Goal: Task Accomplishment & Management: Complete application form

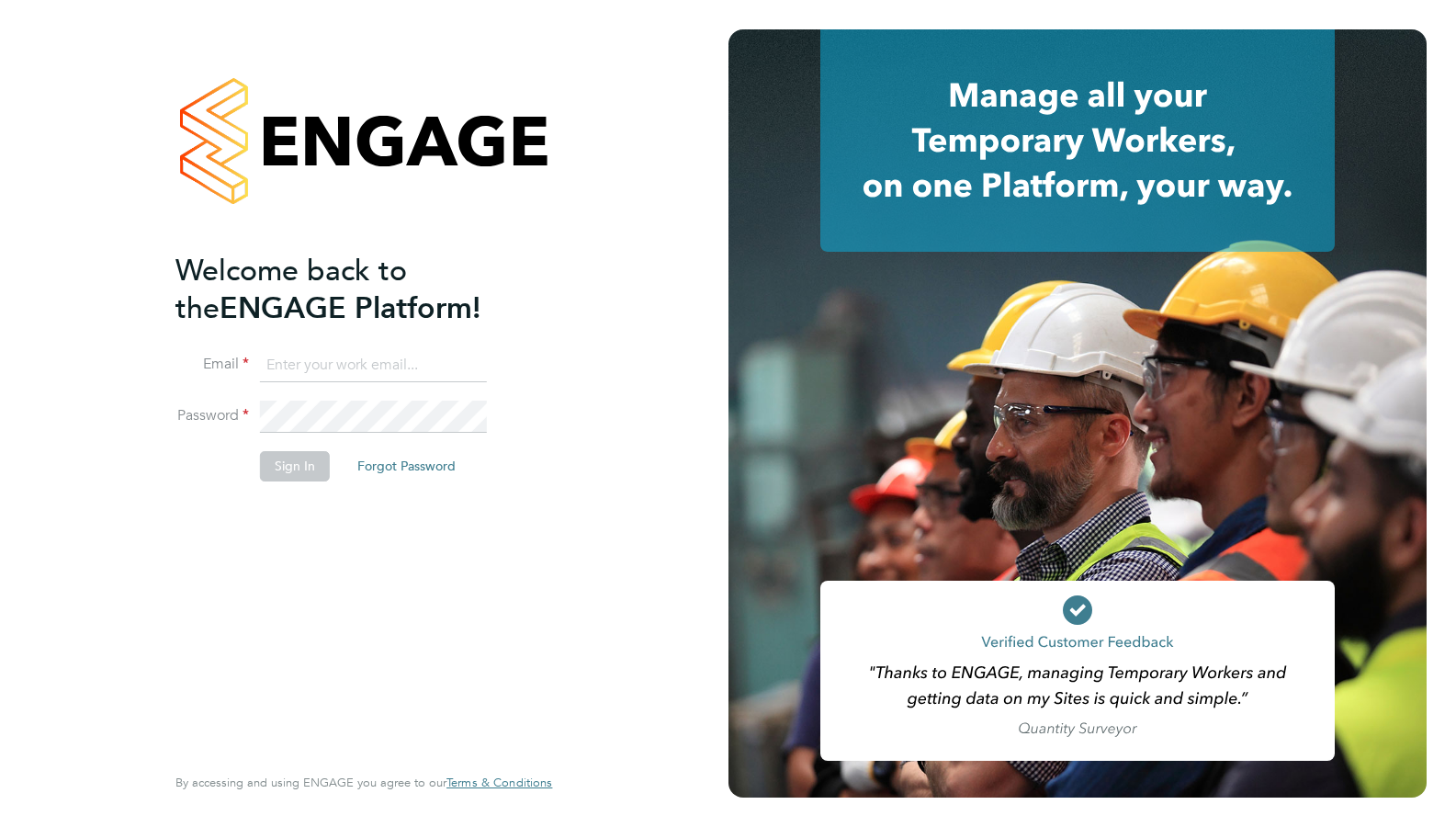
type input "[EMAIL_ADDRESS][DOMAIN_NAME]"
click at [293, 472] on button "Sign In" at bounding box center [294, 465] width 69 height 29
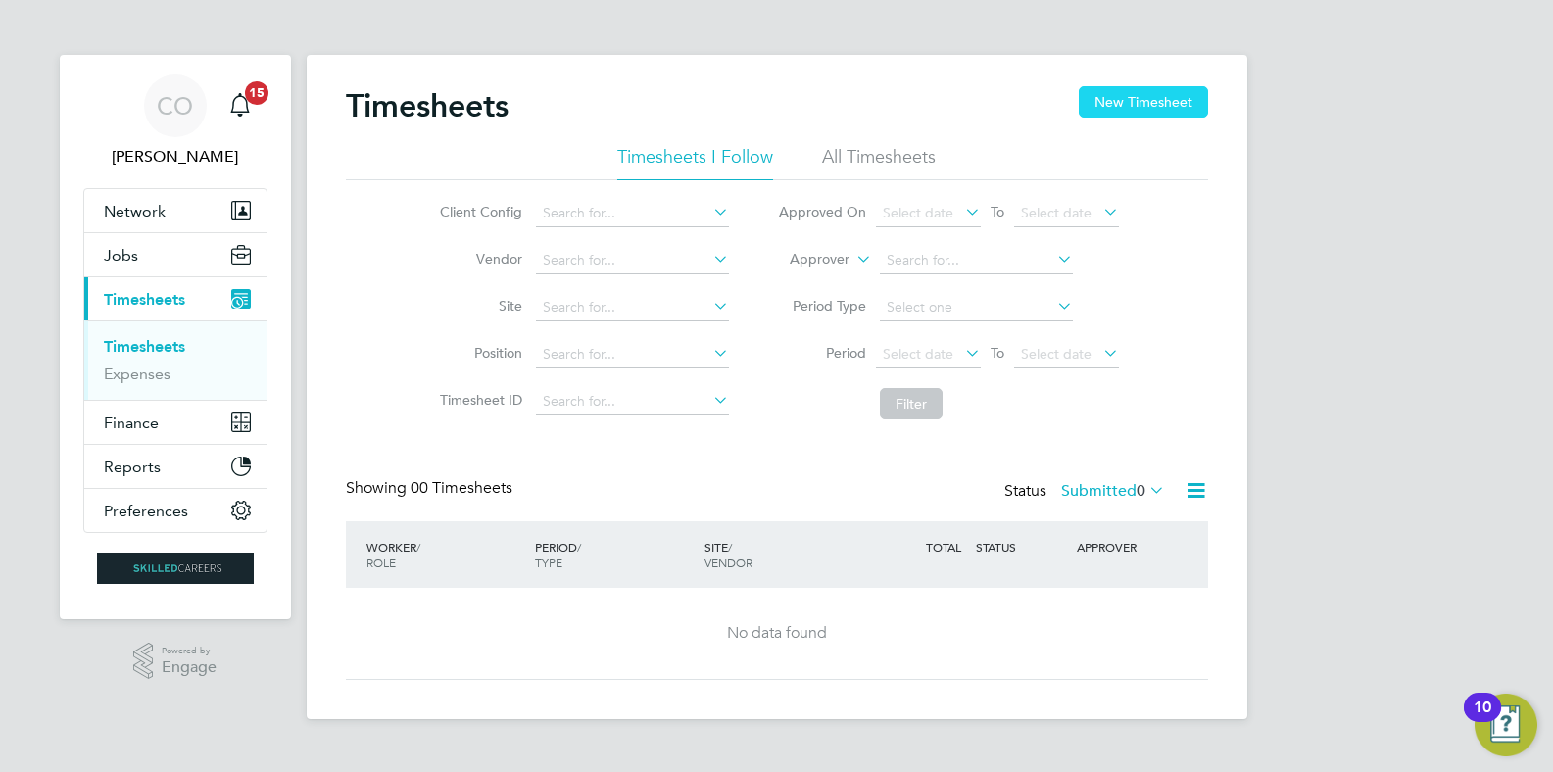
click at [1121, 99] on button "New Timesheet" at bounding box center [1143, 101] width 129 height 31
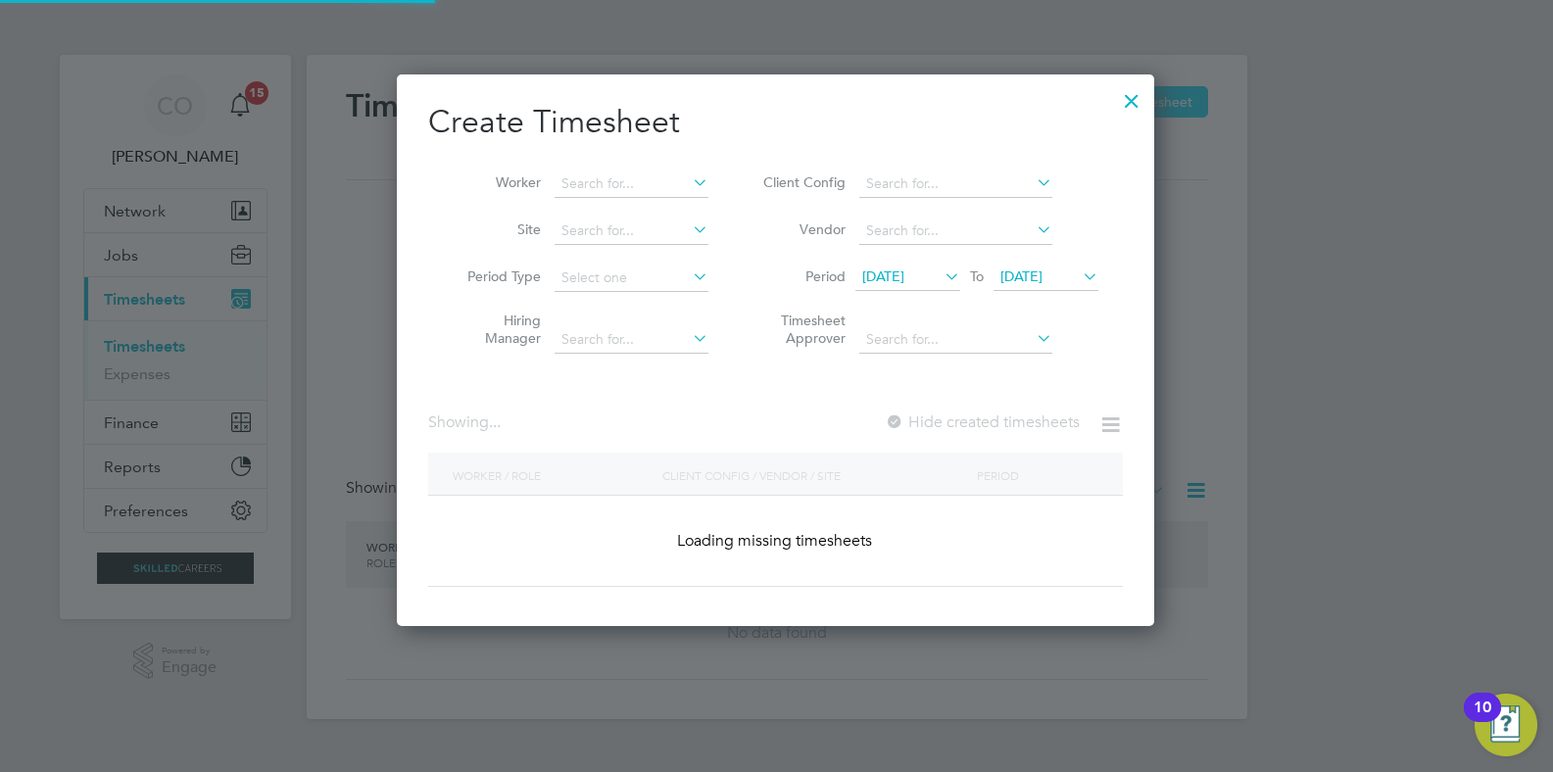
scroll to position [2596, 759]
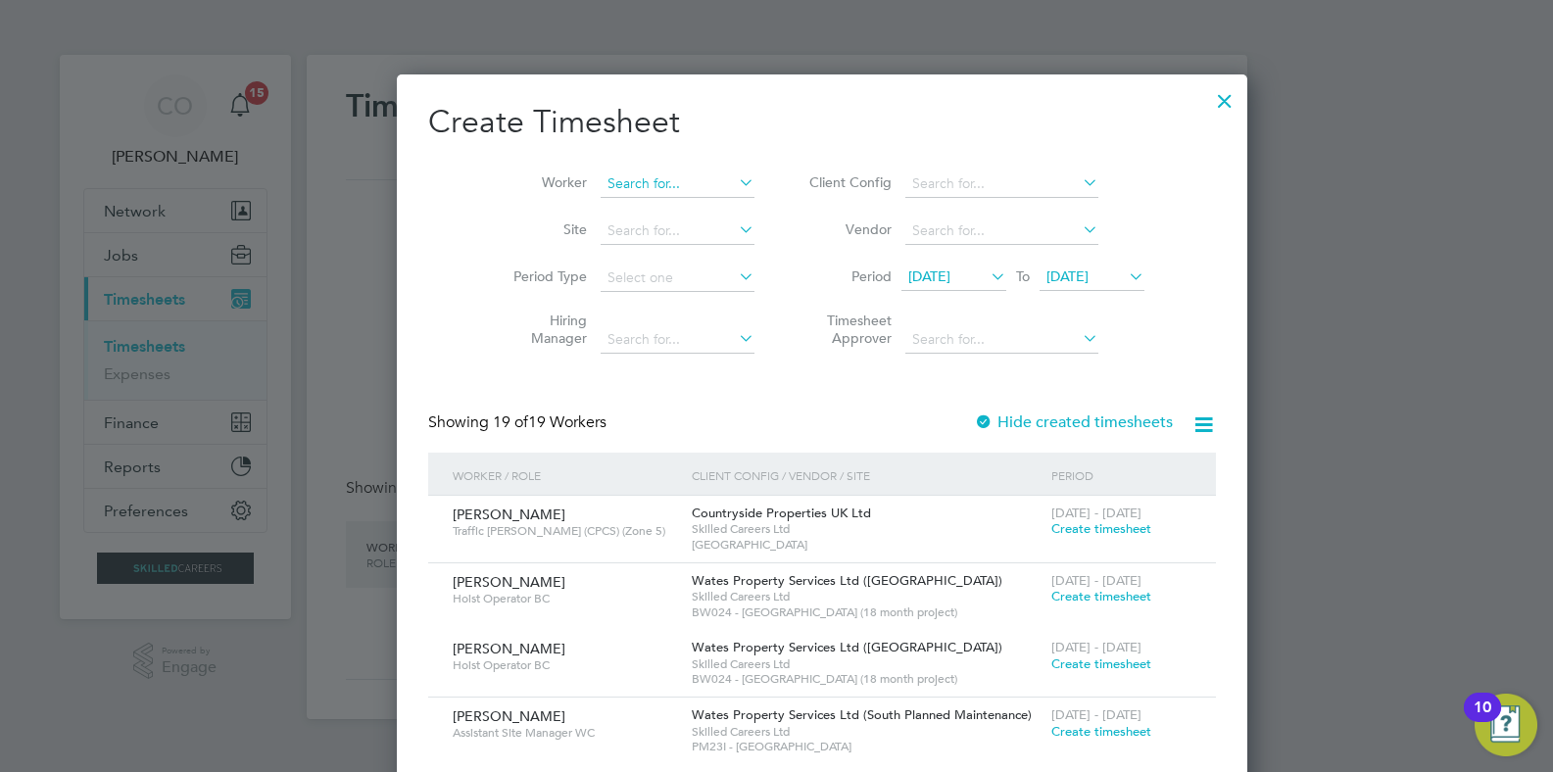
click at [601, 179] on input at bounding box center [678, 184] width 154 height 27
click at [637, 237] on li "Sas [PERSON_NAME]" at bounding box center [632, 235] width 156 height 26
type input "[PERSON_NAME]"
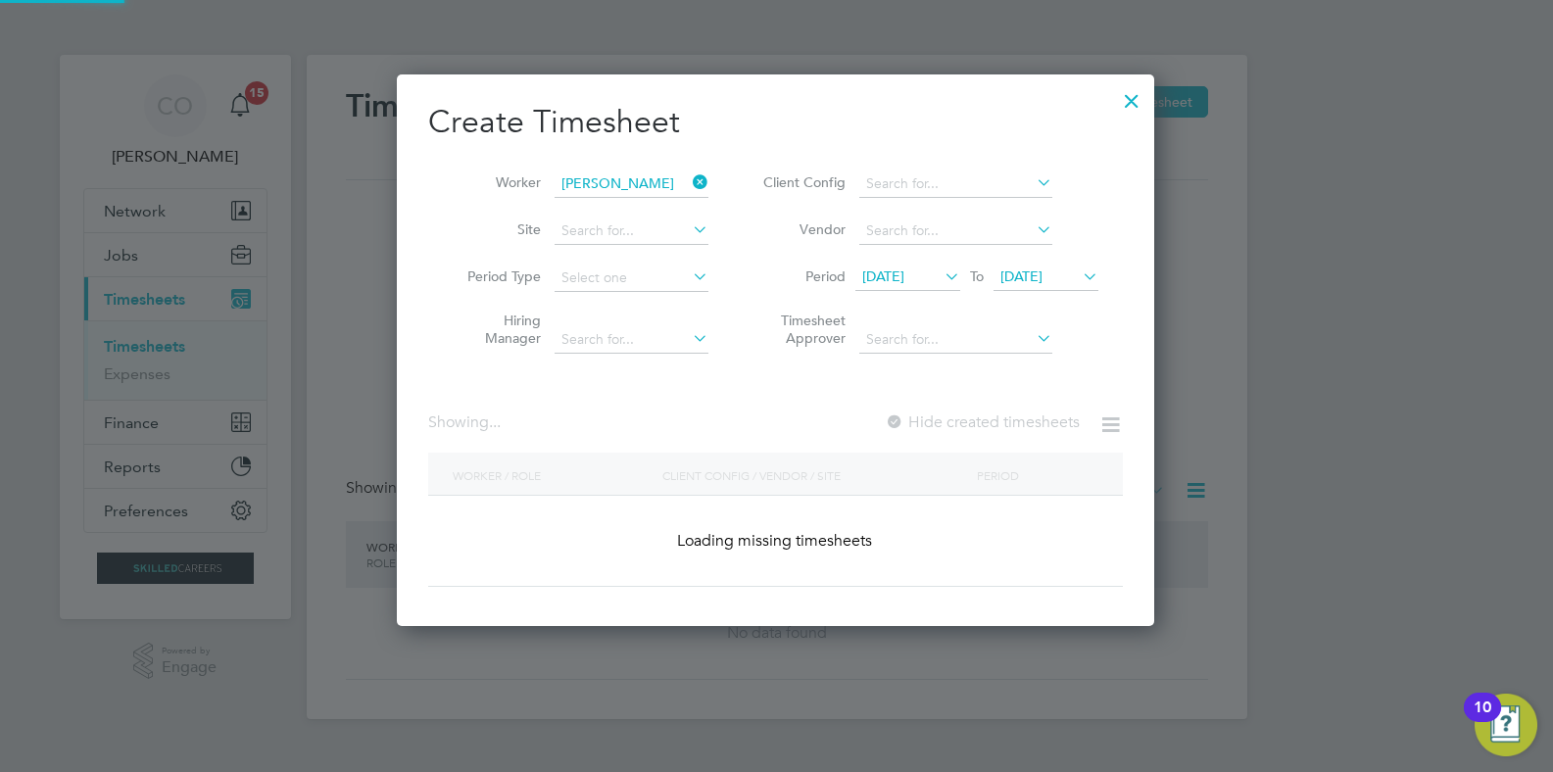
scroll to position [553, 759]
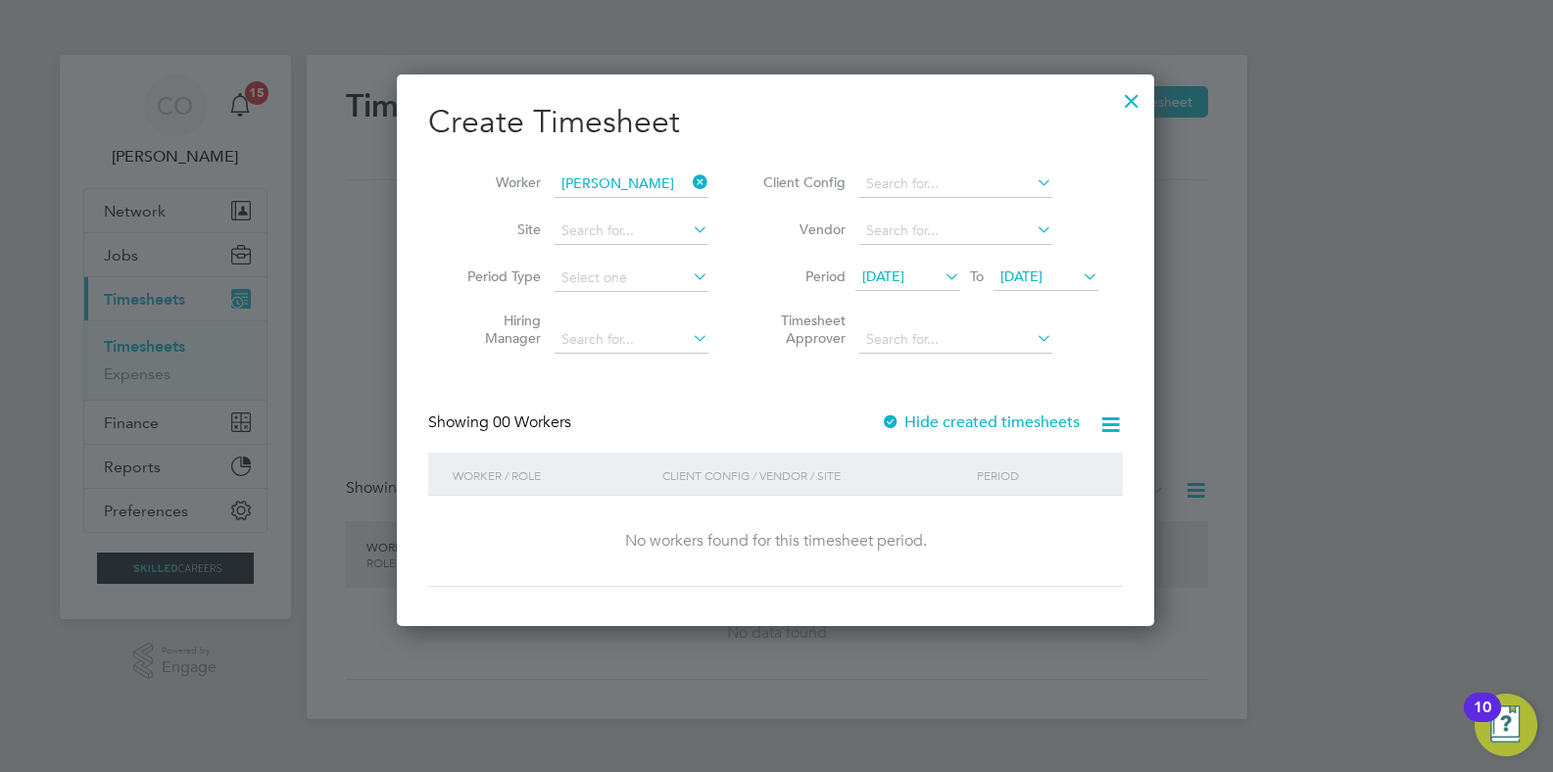
click at [941, 278] on icon at bounding box center [941, 276] width 0 height 27
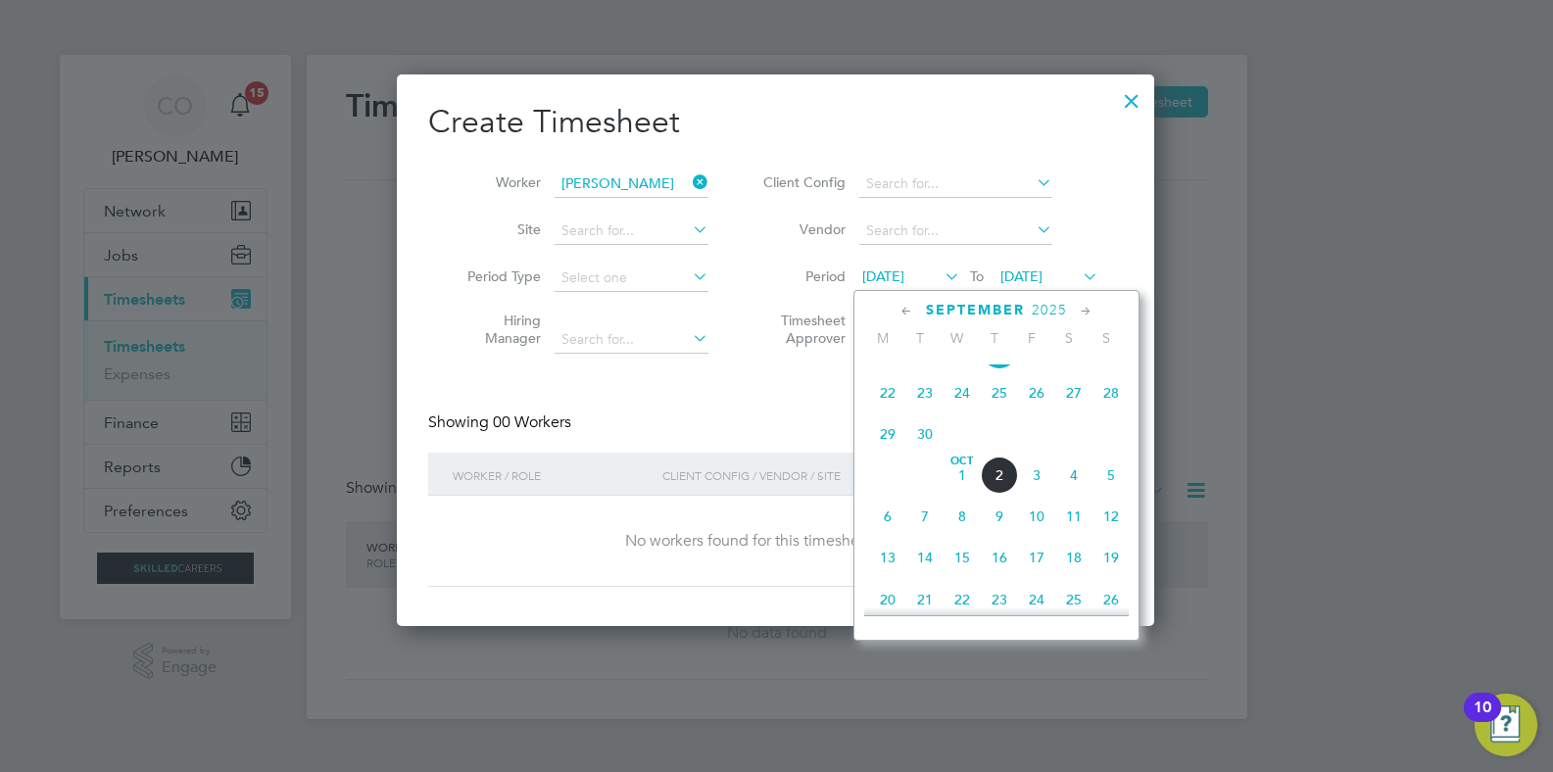
scroll to position [678, 0]
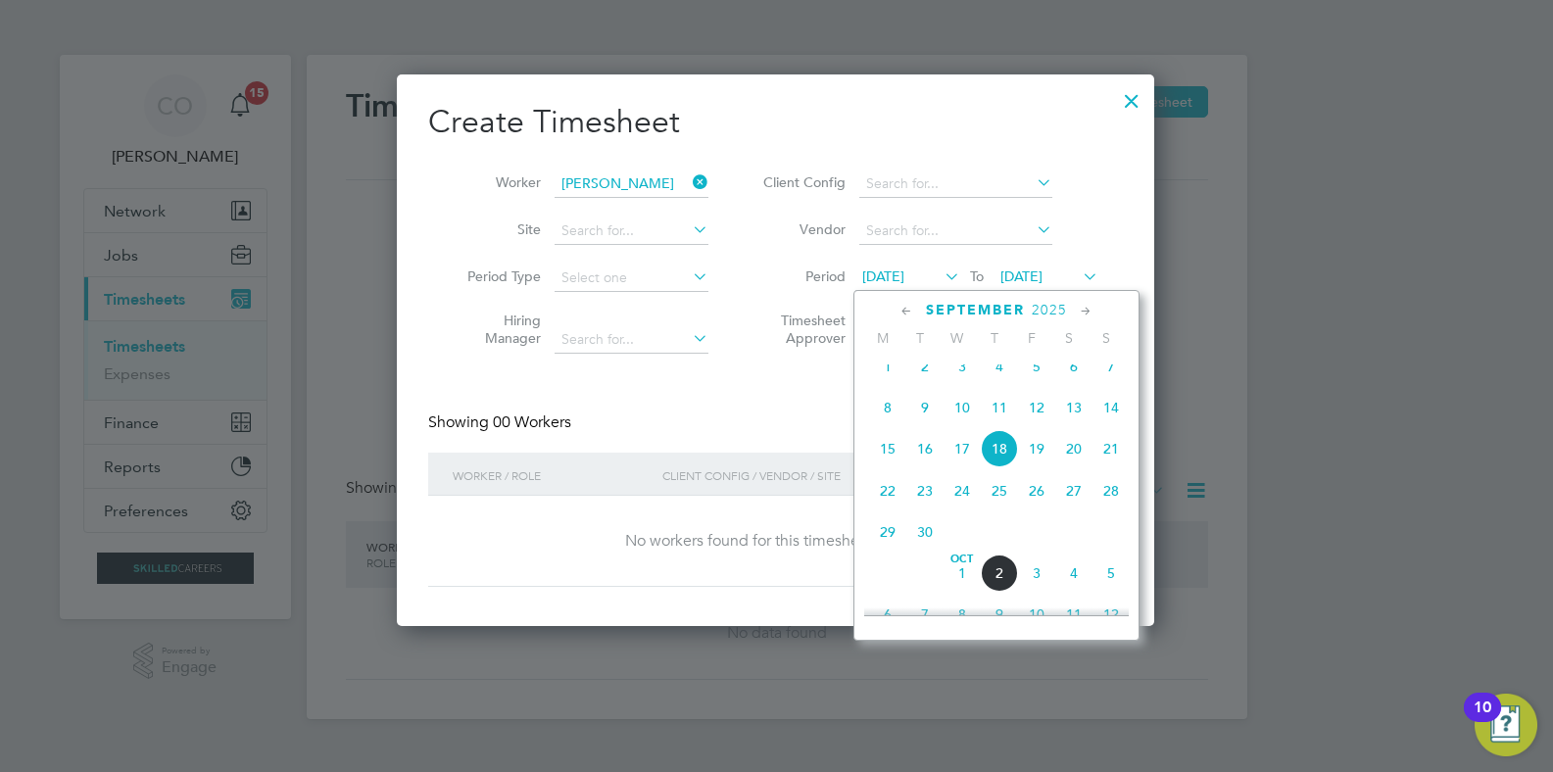
click at [890, 551] on span "29" at bounding box center [887, 532] width 37 height 37
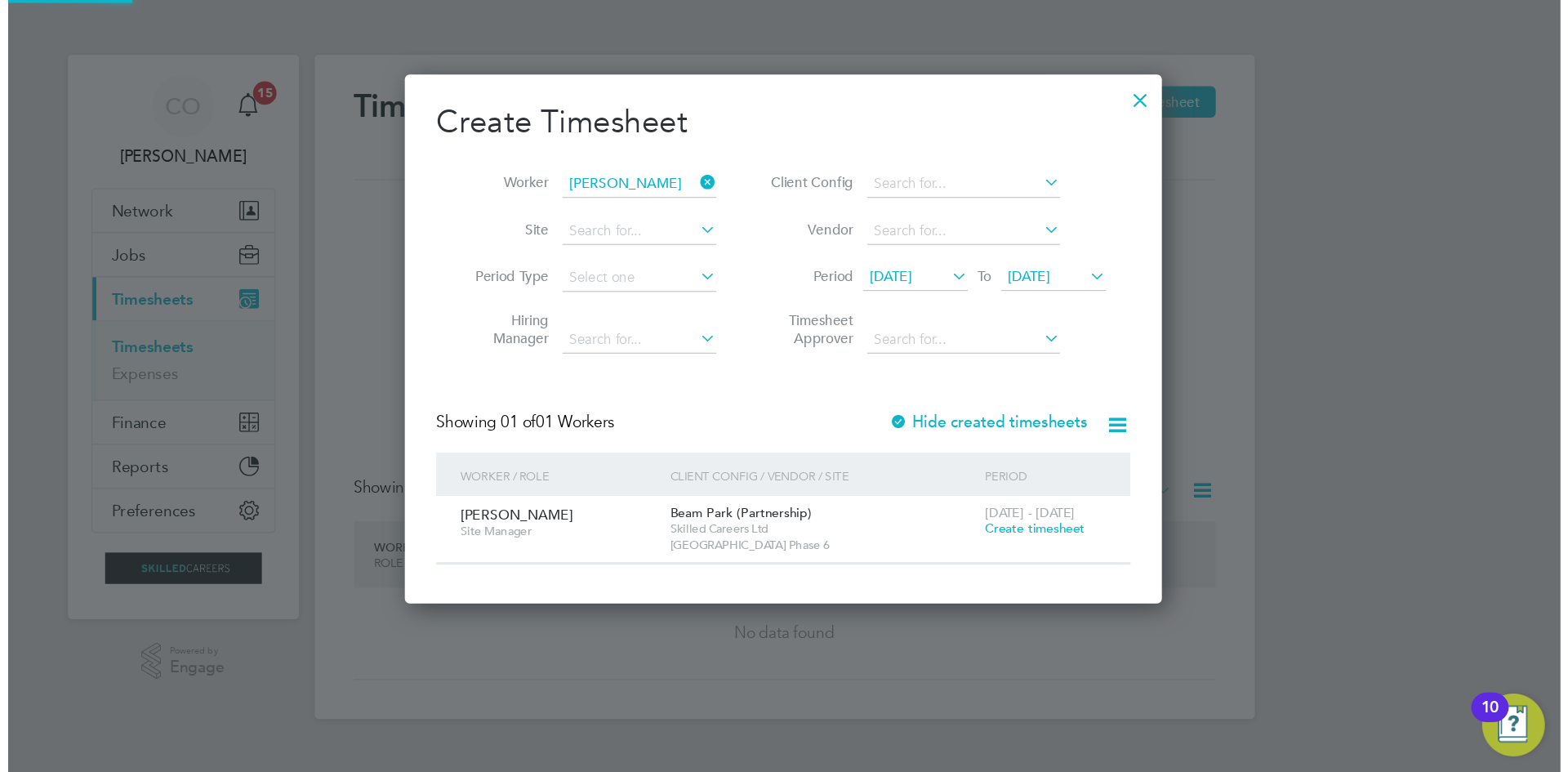
scroll to position [440, 632]
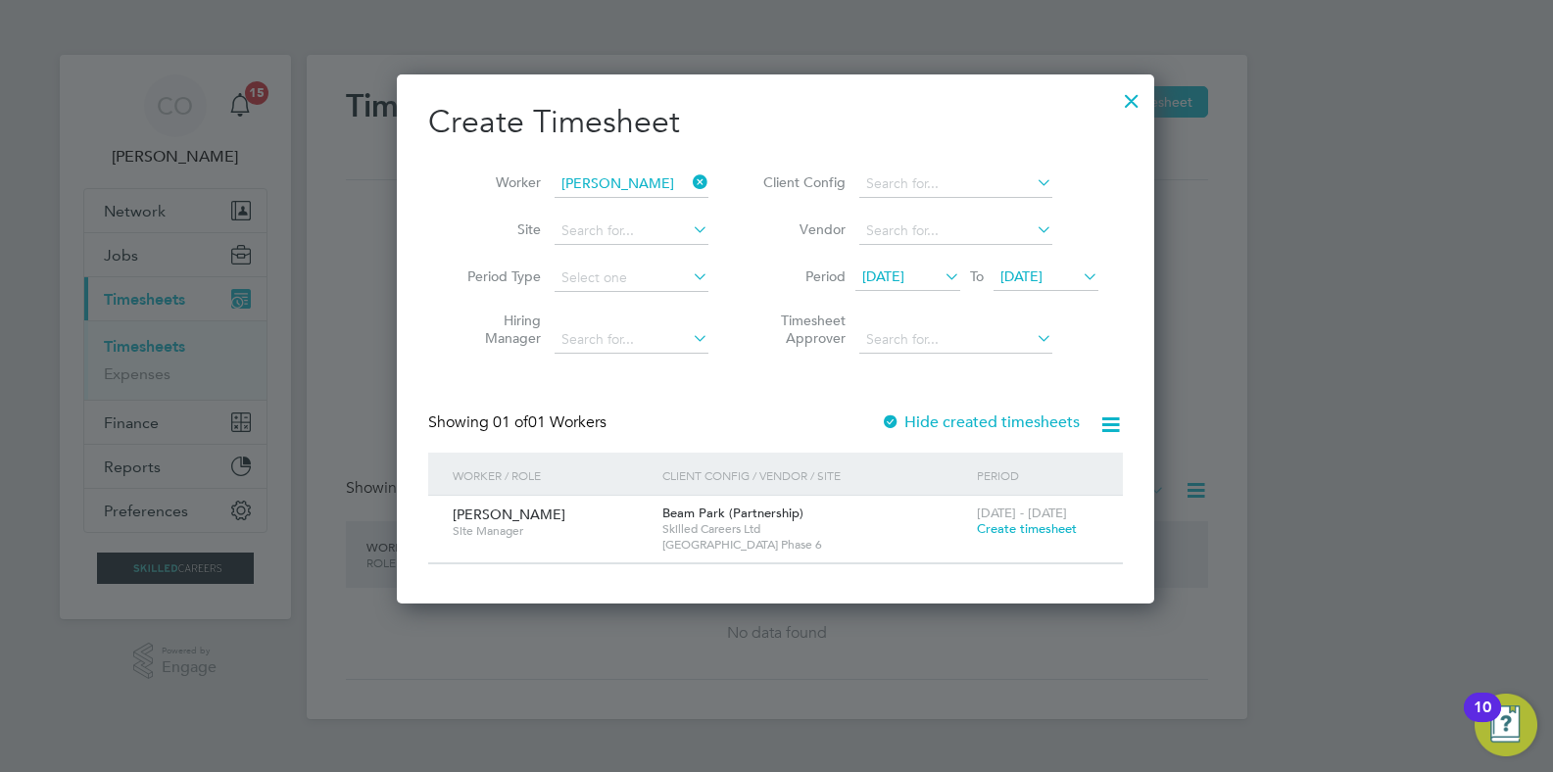
click at [1009, 525] on span "Create timesheet" at bounding box center [1027, 528] width 100 height 17
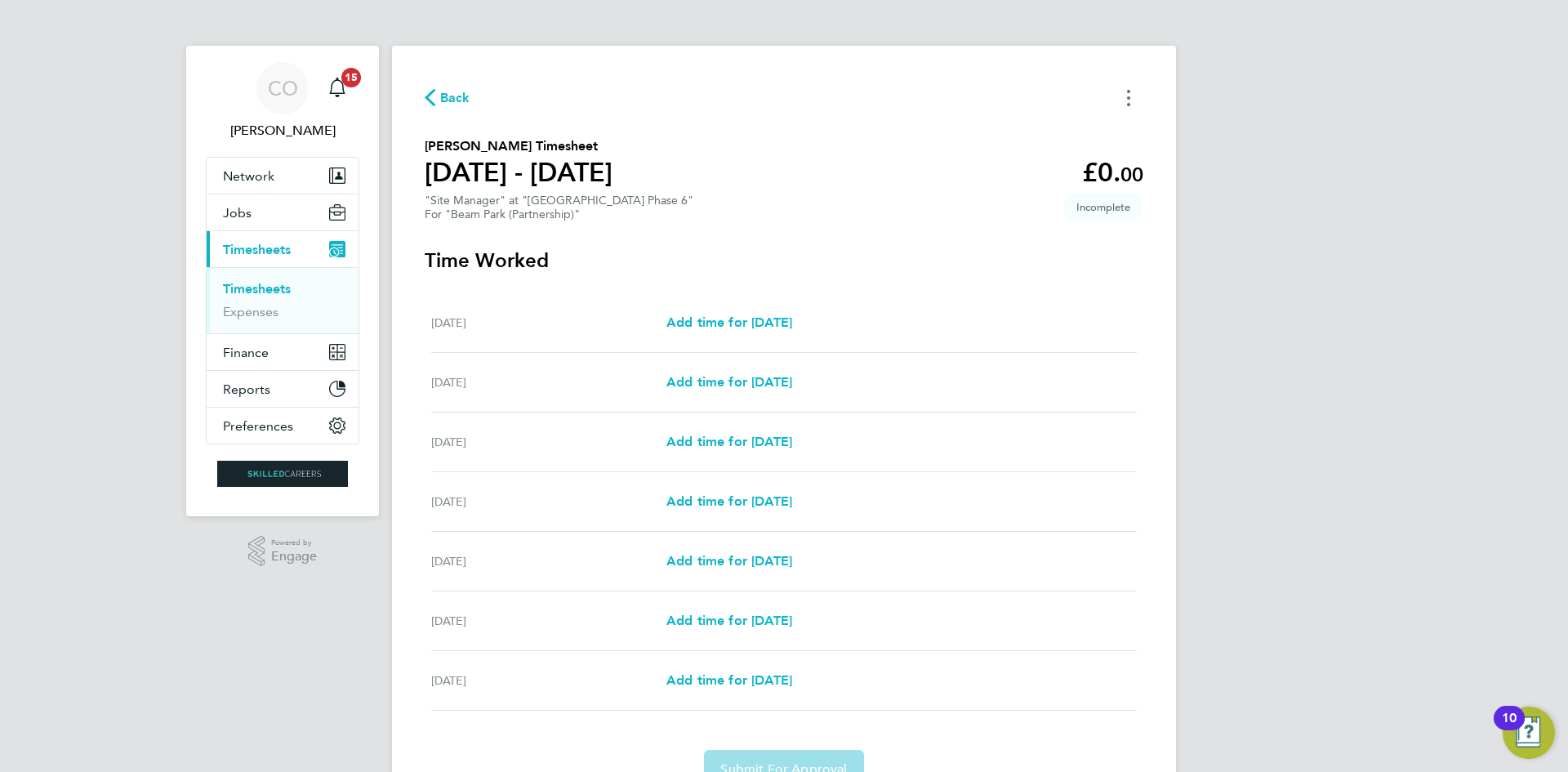
click at [1127, 86] on button "Timesheets Menu" at bounding box center [1128, 98] width 29 height 25
click at [784, 213] on section "[PERSON_NAME] Timesheet [DATE] - [DATE] £0. 00 "Site Manager" at "[GEOGRAPHIC_D…" at bounding box center [784, 179] width 718 height 85
click at [781, 320] on span "Add time for [DATE]" at bounding box center [729, 322] width 126 height 16
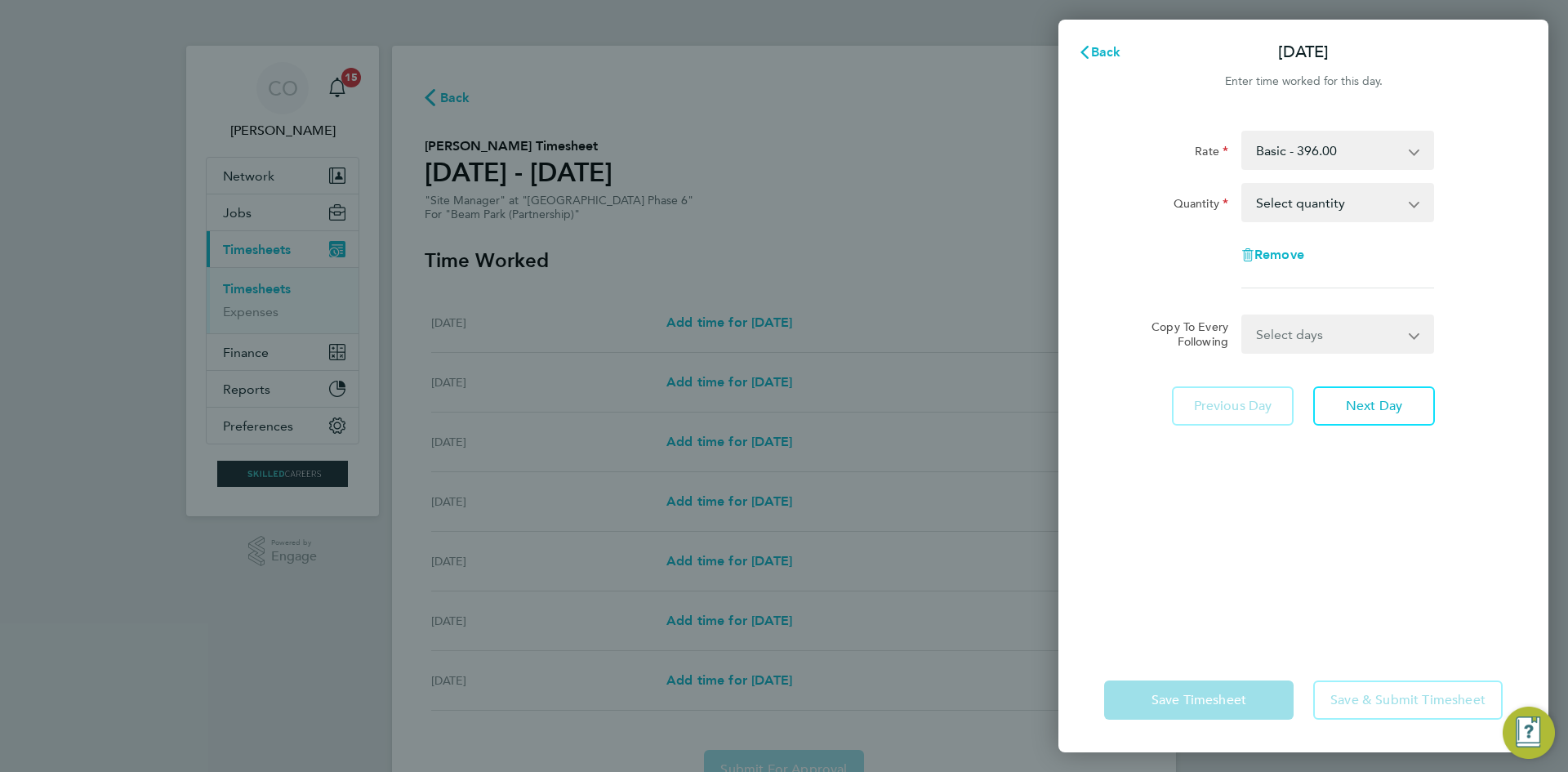
click at [1277, 205] on select "Select quantity 0.5 1" at bounding box center [1328, 202] width 170 height 36
select select "1"
click at [1243, 184] on select "Select quantity 0.5 1" at bounding box center [1328, 202] width 170 height 36
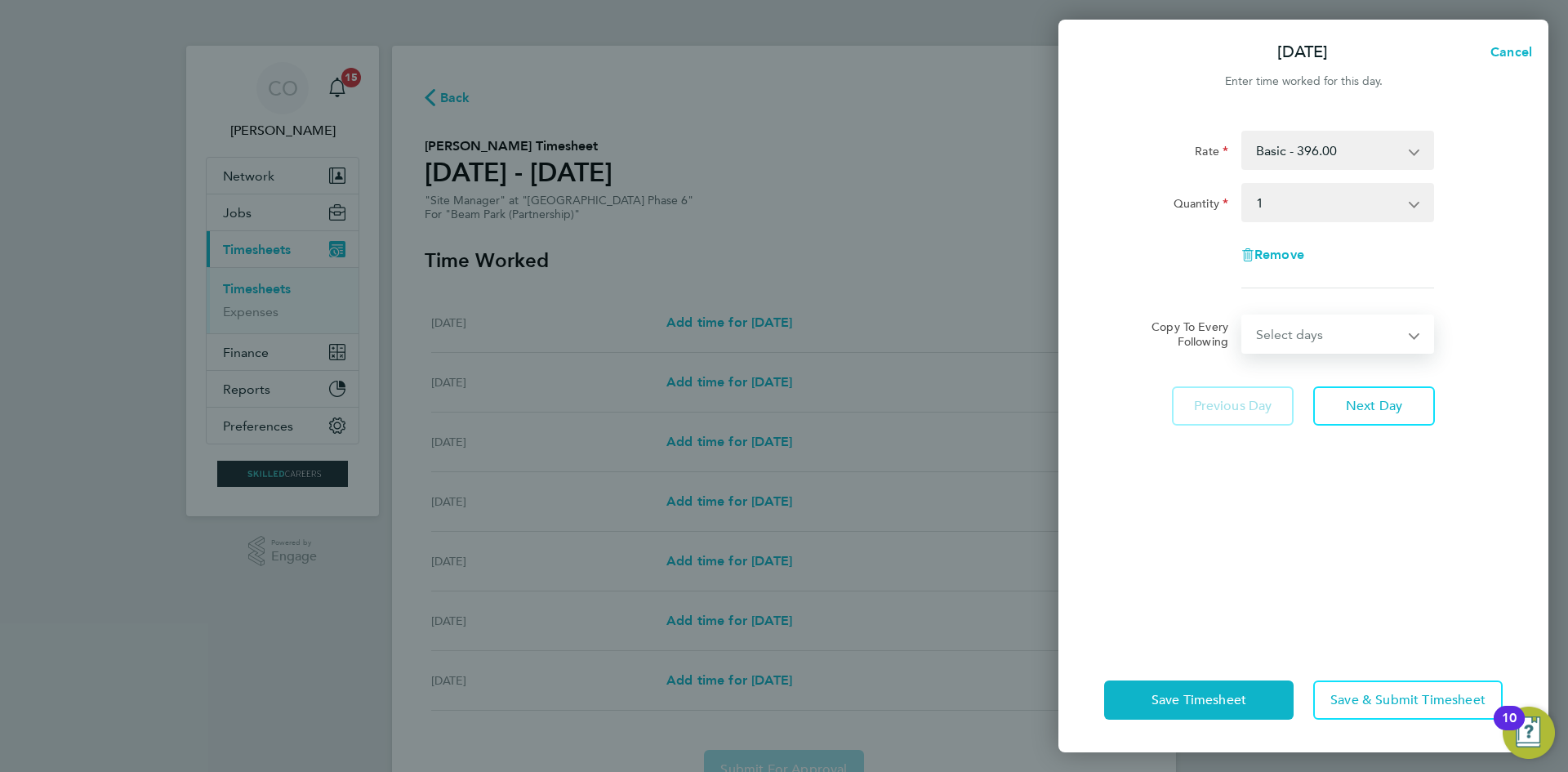
click at [1286, 335] on select "Select days Day Weekday (Mon-Fri) Weekend (Sat-Sun) [DATE] [DATE] [DATE] [DATE]…" at bounding box center [1329, 333] width 172 height 36
select select "WEEKDAY"
click at [1243, 316] on select "Select days Day Weekday (Mon-Fri) Weekend (Sat-Sun) [DATE] [DATE] [DATE] [DATE]…" at bounding box center [1329, 333] width 172 height 36
select select "[DATE]"
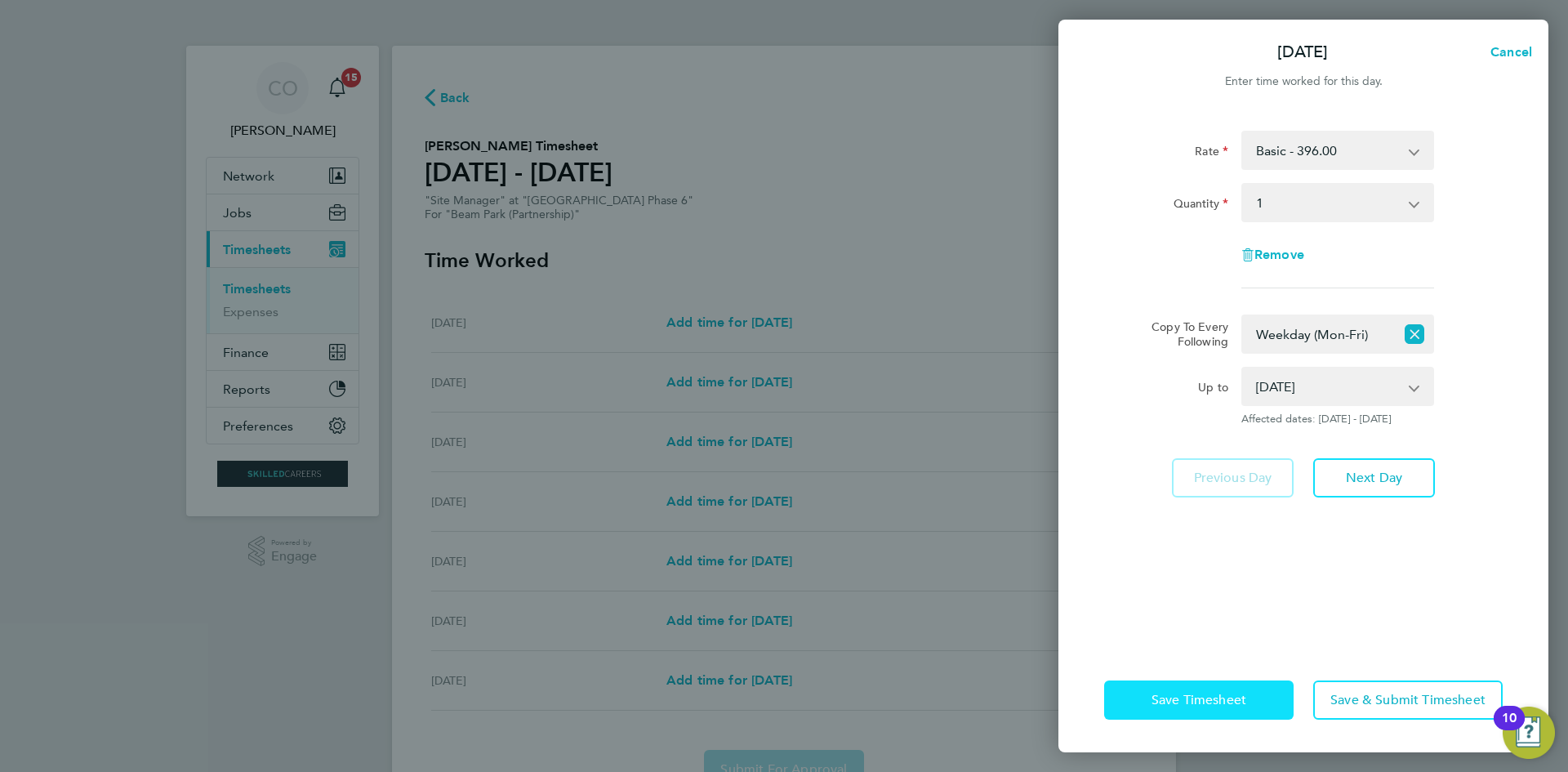
click at [1258, 696] on button "Save Timesheet" at bounding box center [1198, 699] width 189 height 39
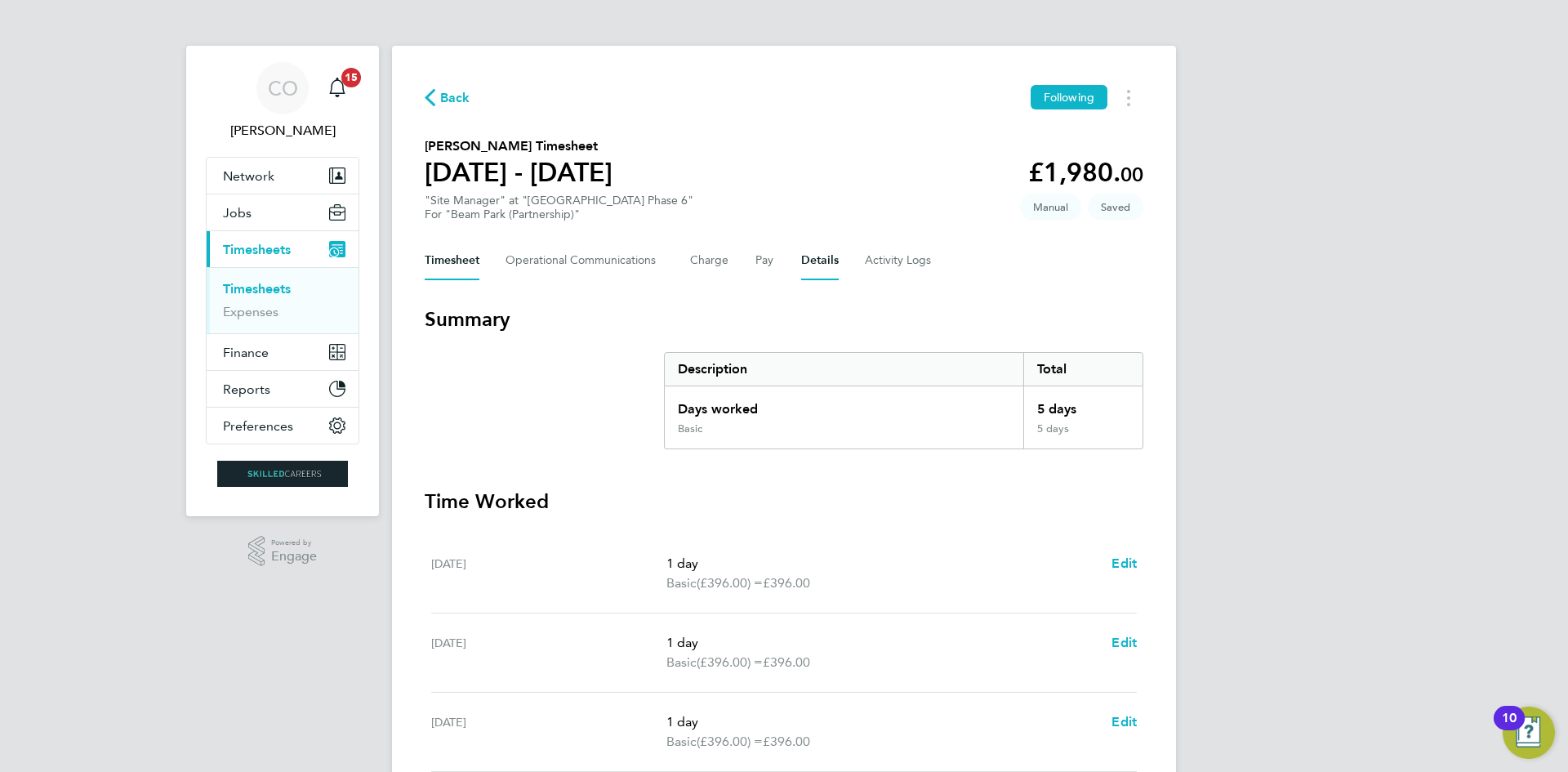
click at [815, 251] on button "Details" at bounding box center [819, 260] width 37 height 39
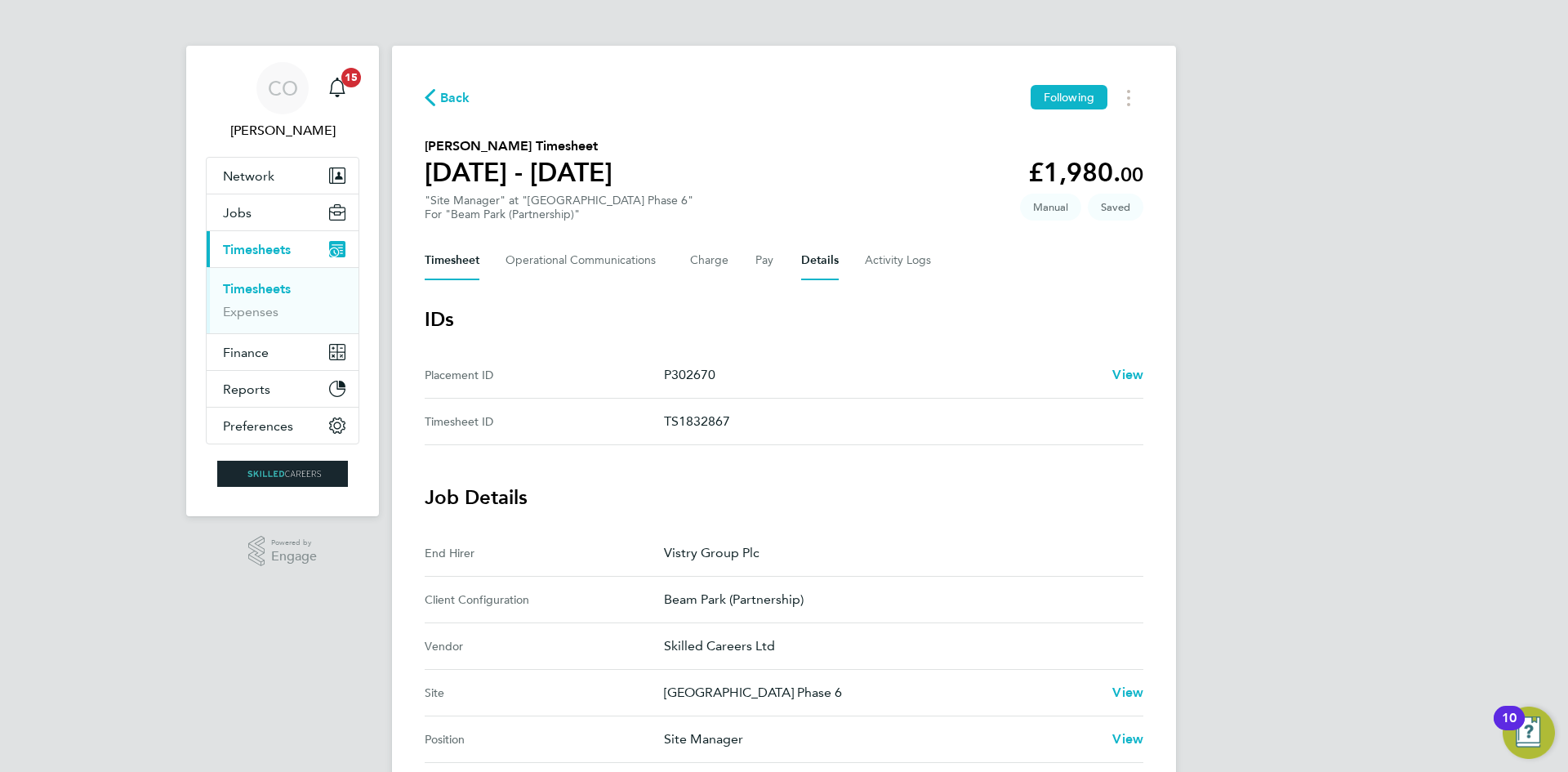
click at [447, 257] on button "Timesheet" at bounding box center [452, 260] width 55 height 39
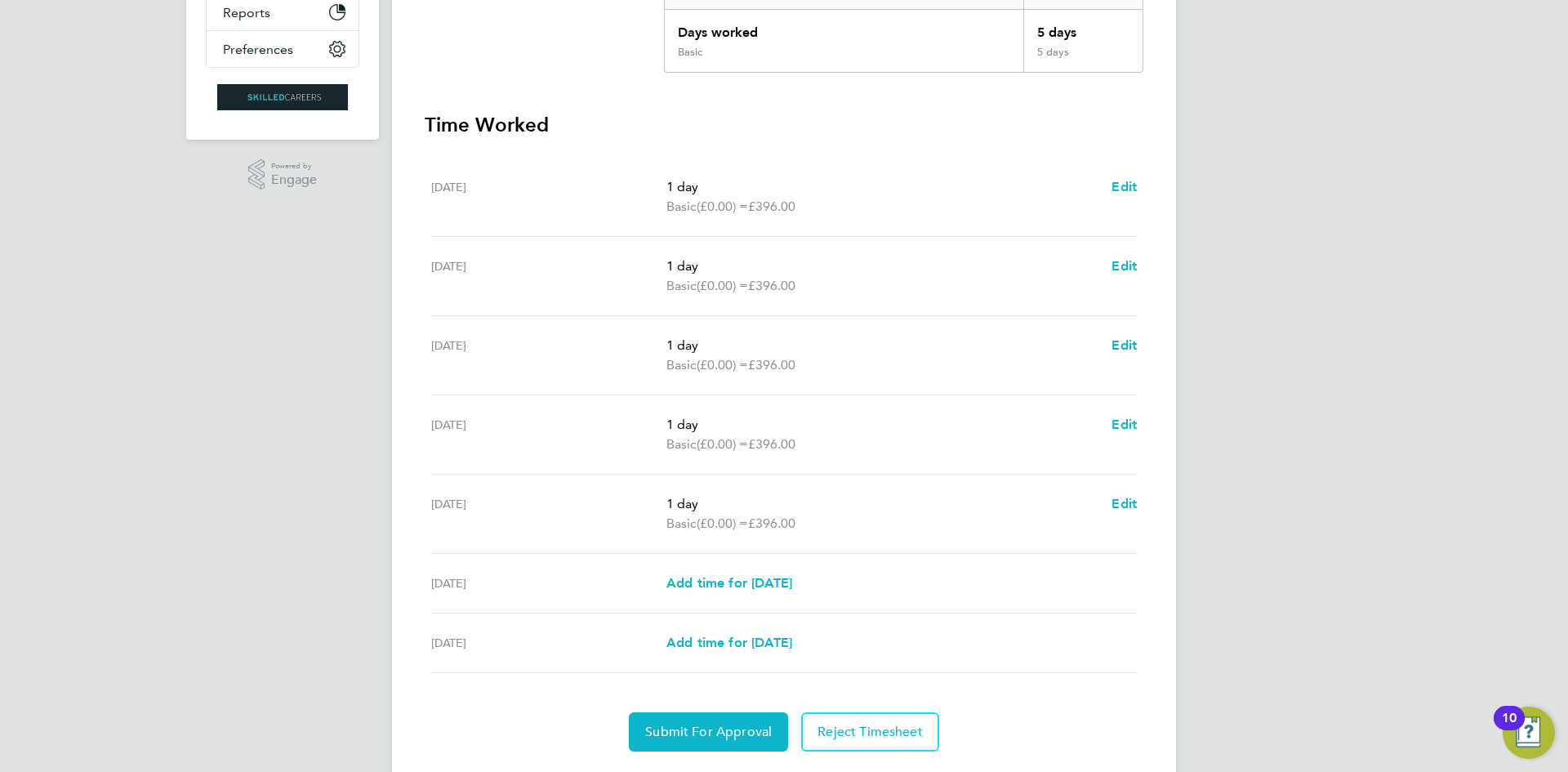
scroll to position [422, 0]
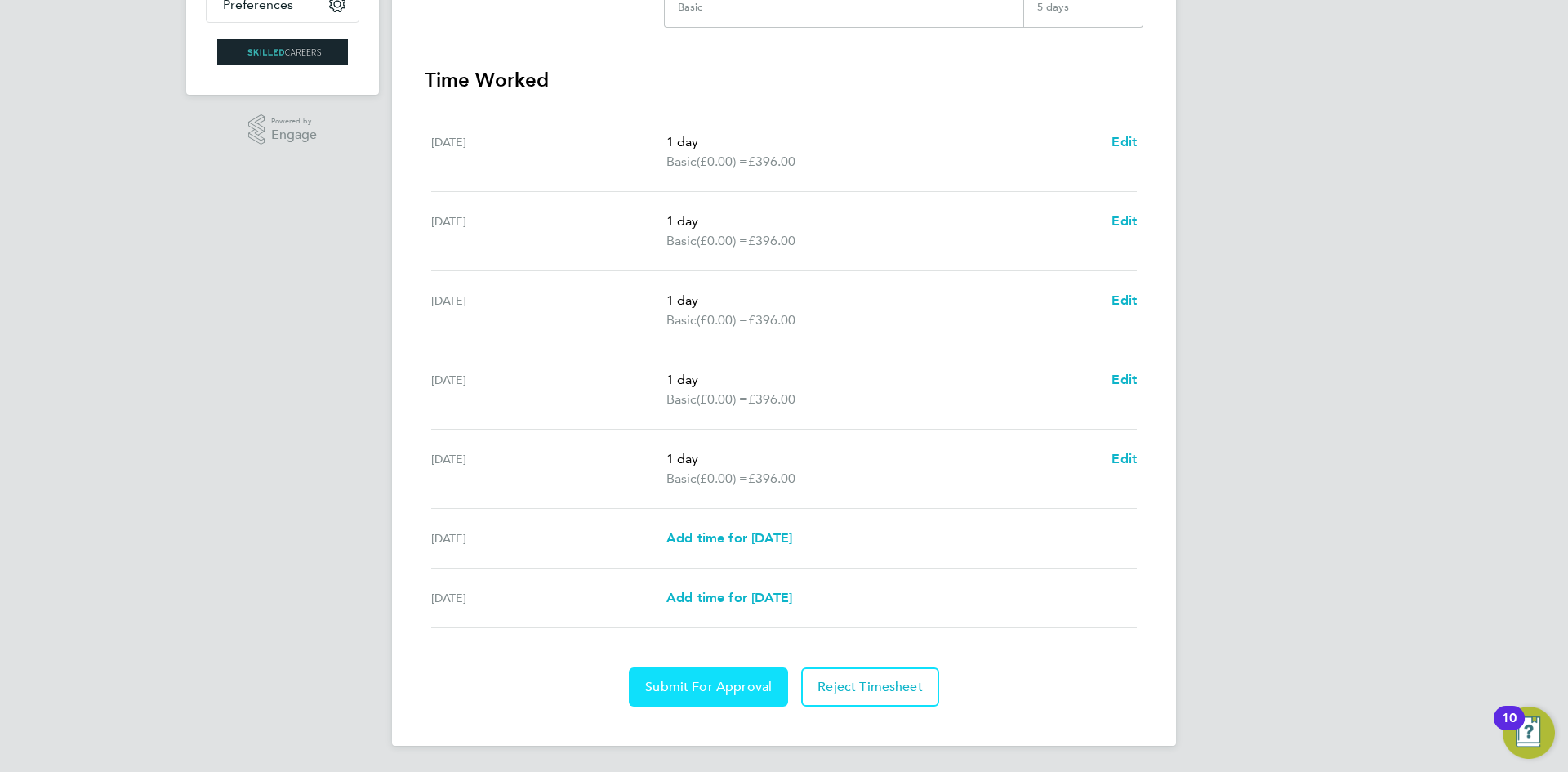
click at [708, 685] on span "Submit For Approval" at bounding box center [708, 687] width 127 height 17
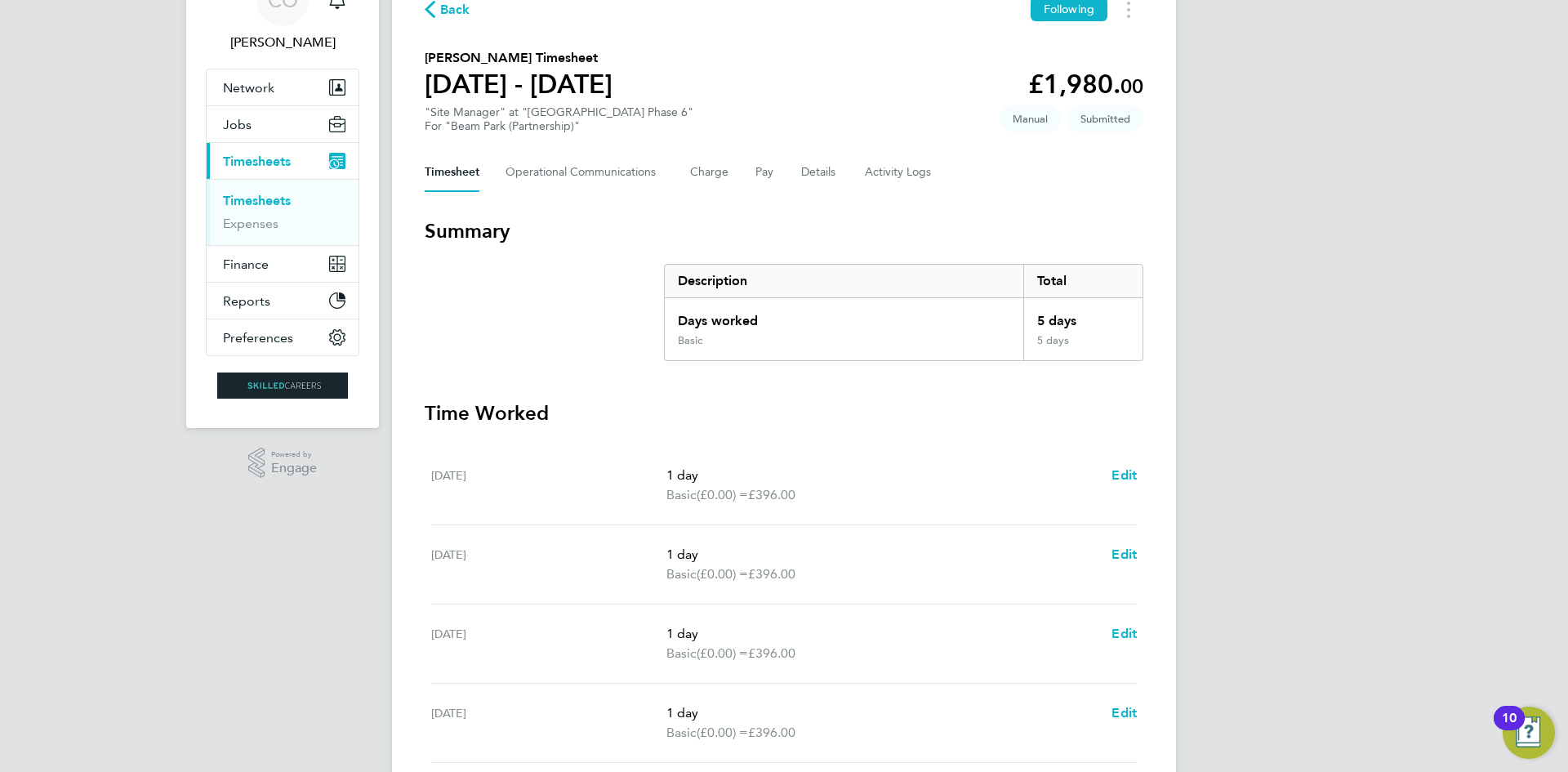
scroll to position [0, 0]
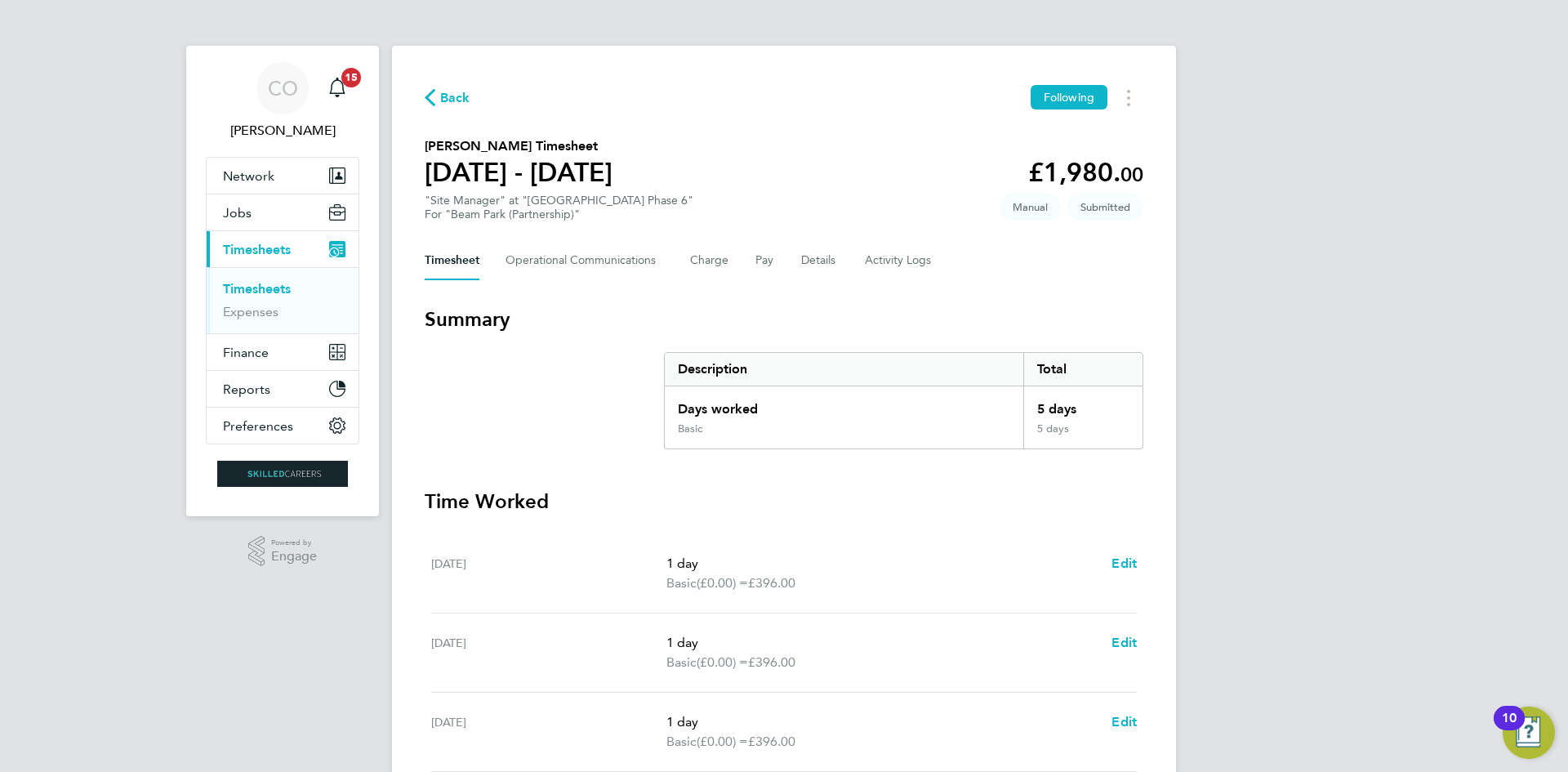
click at [450, 92] on span "Back" at bounding box center [455, 98] width 30 height 20
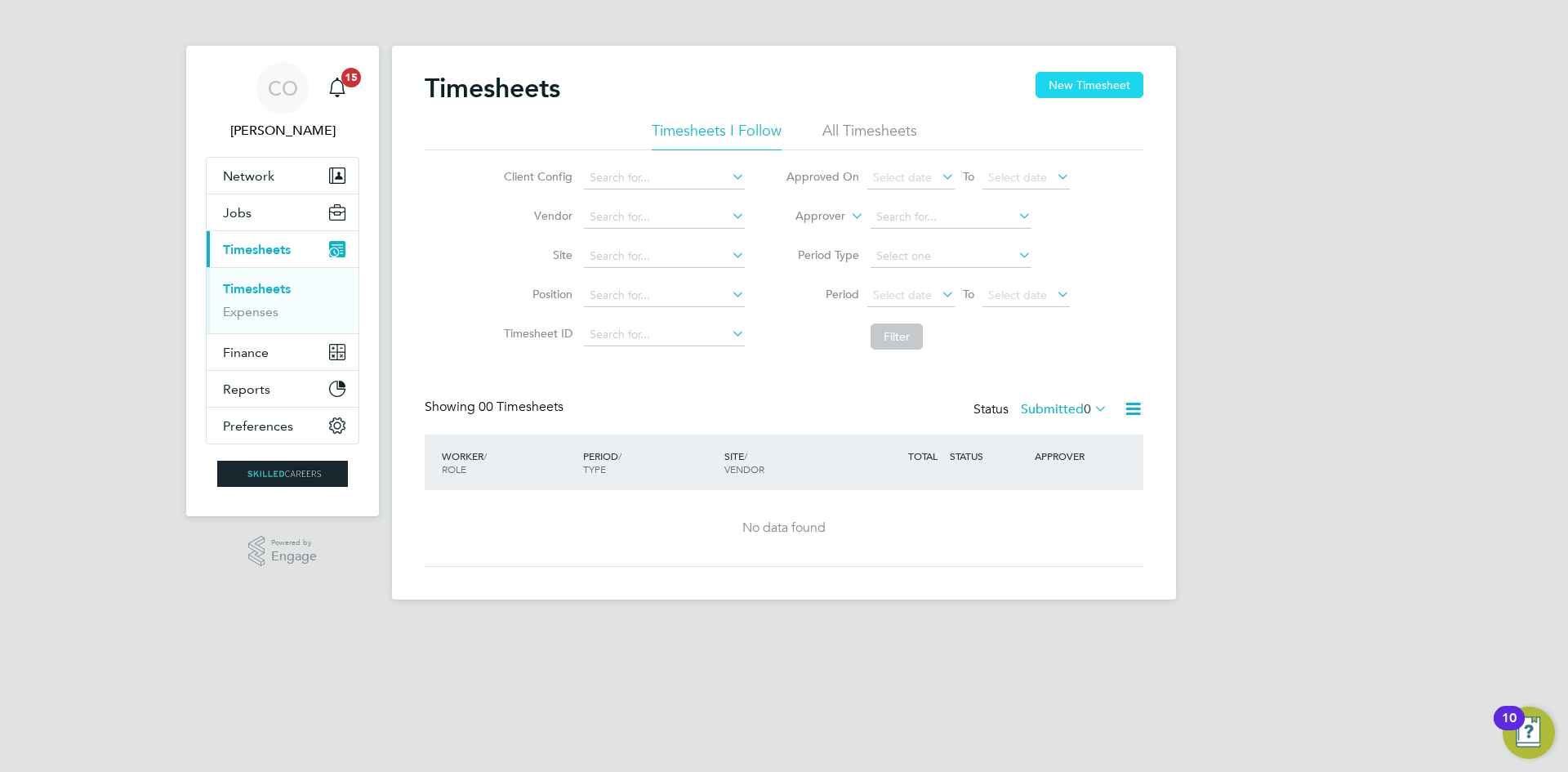
click at [1086, 82] on button "New Timesheet" at bounding box center [1089, 84] width 107 height 26
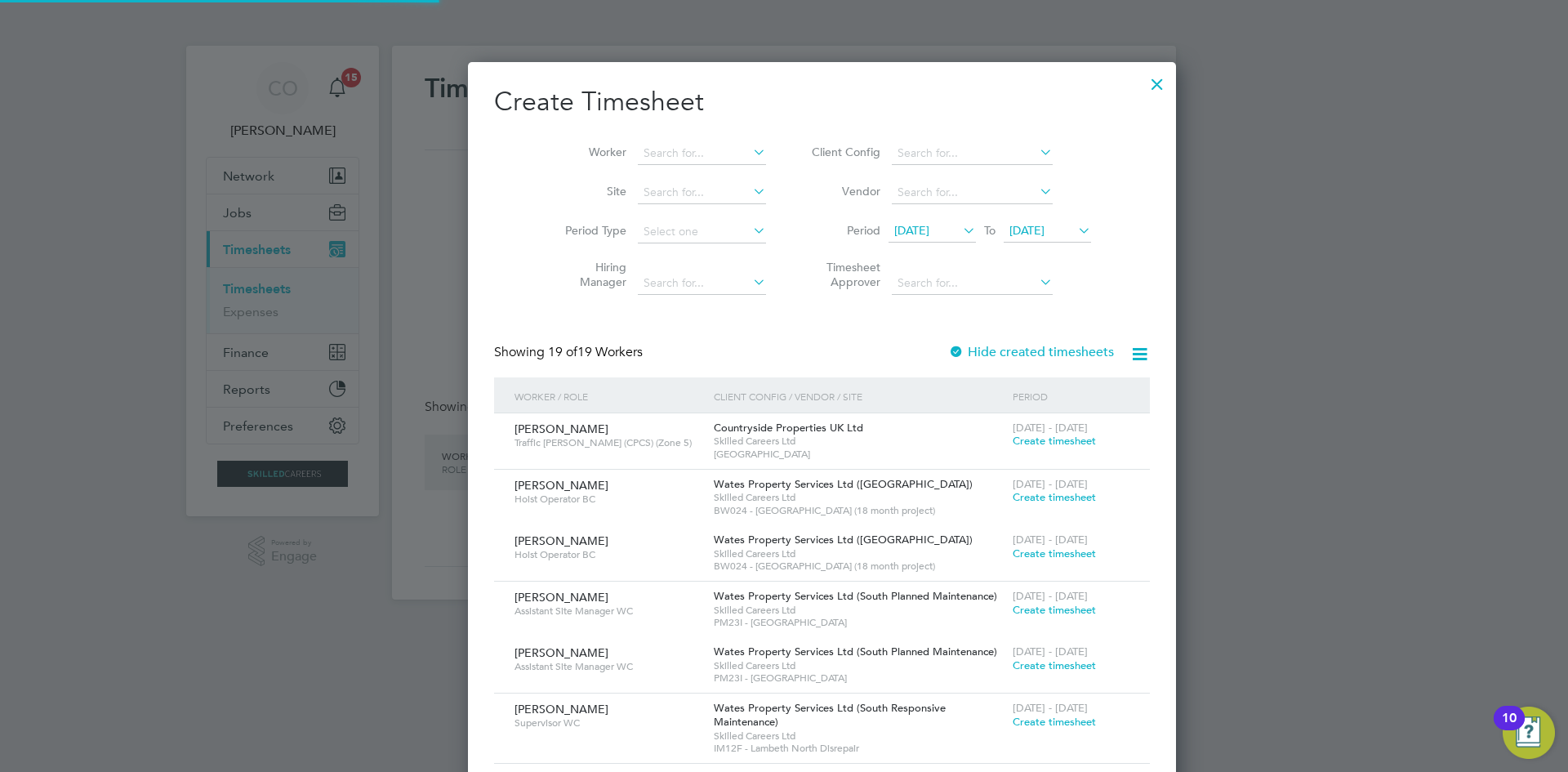
scroll to position [2164, 632]
click at [637, 151] on input at bounding box center [702, 153] width 128 height 23
click at [627, 218] on b "Dum" at bounding box center [617, 219] width 25 height 14
type input "[PERSON_NAME]"
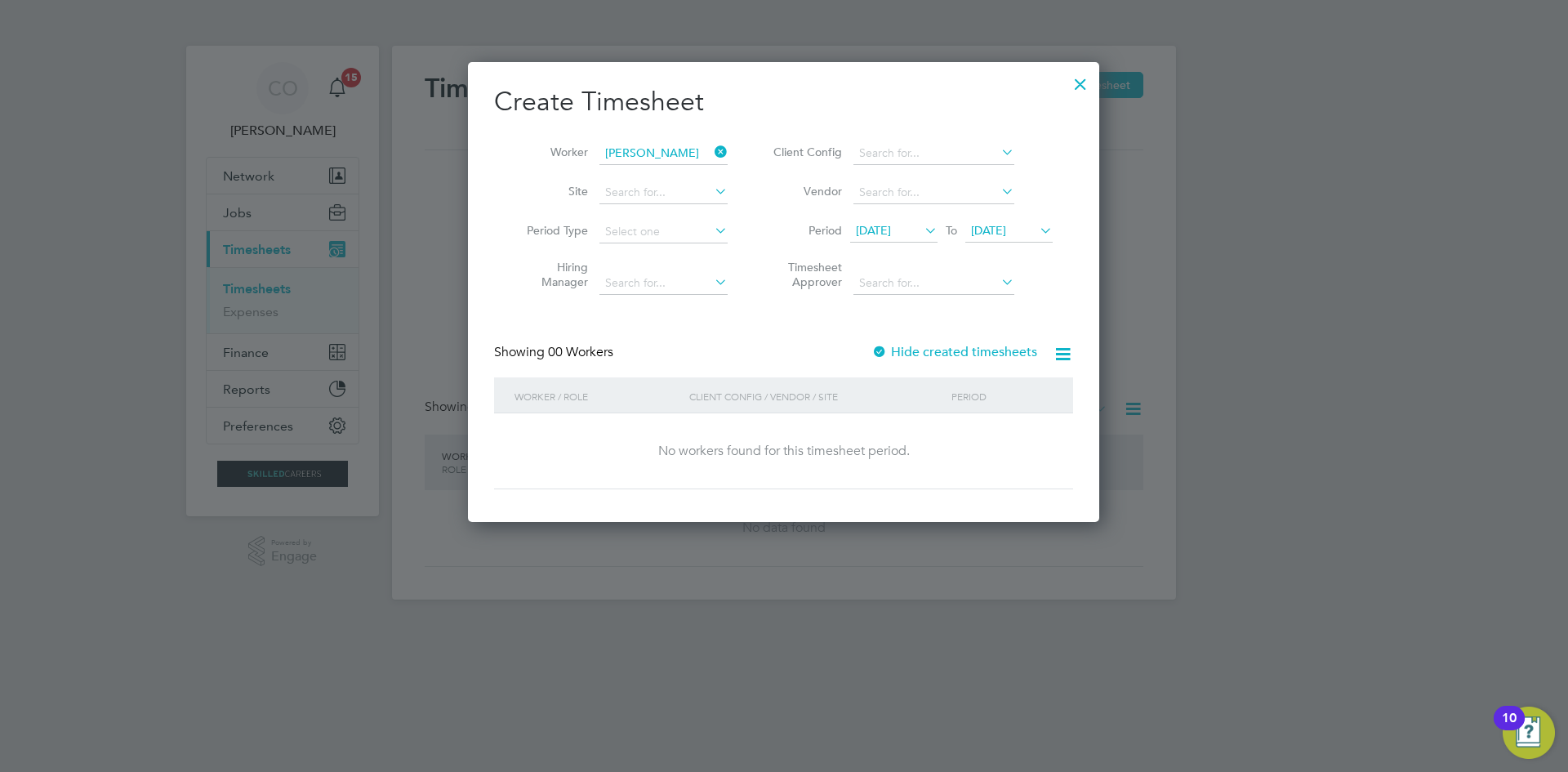
click at [997, 224] on span "[DATE]" at bounding box center [988, 231] width 35 height 15
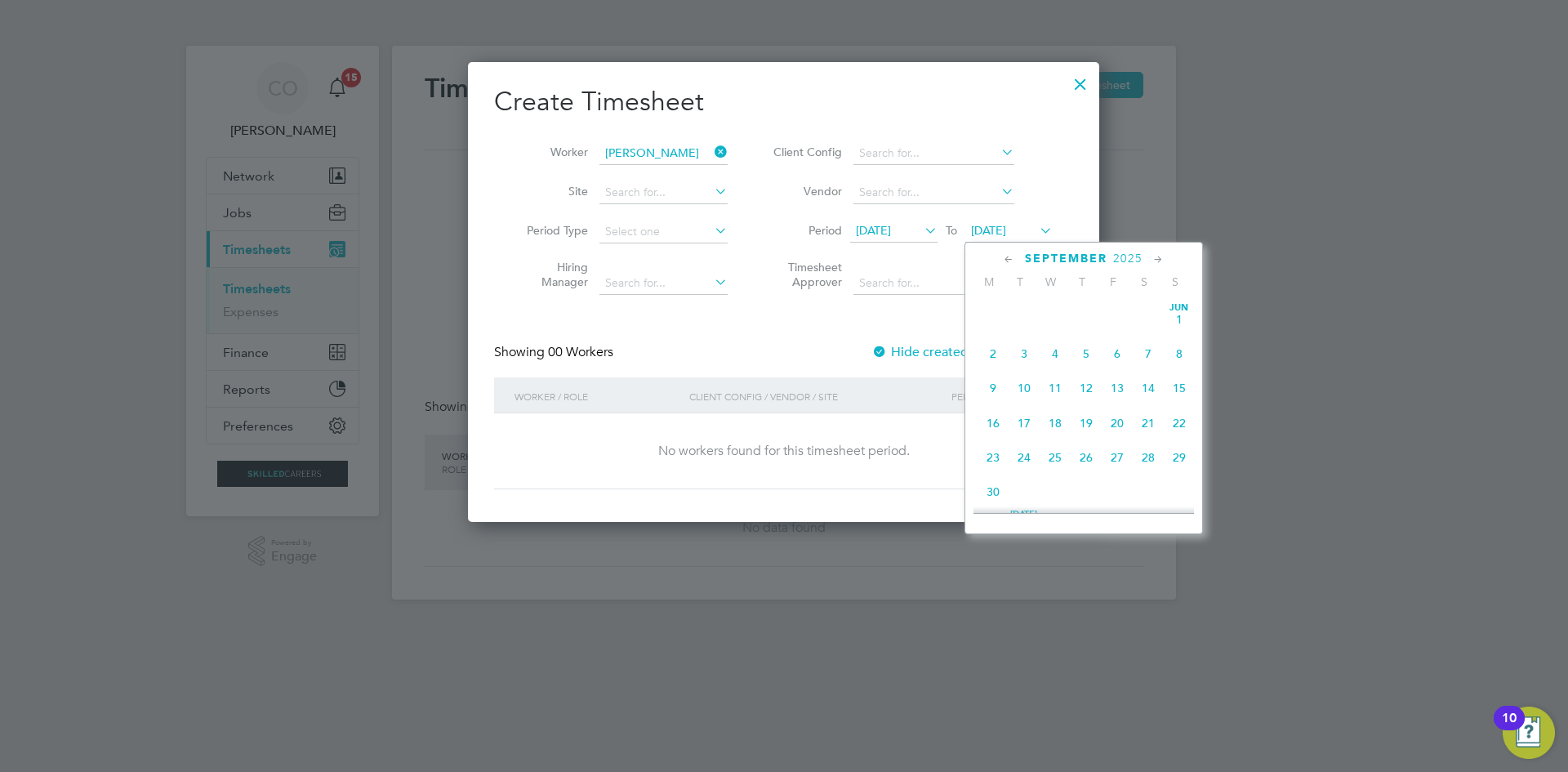
scroll to position [601, 0]
click at [1181, 458] on span "5" at bounding box center [1179, 442] width 31 height 31
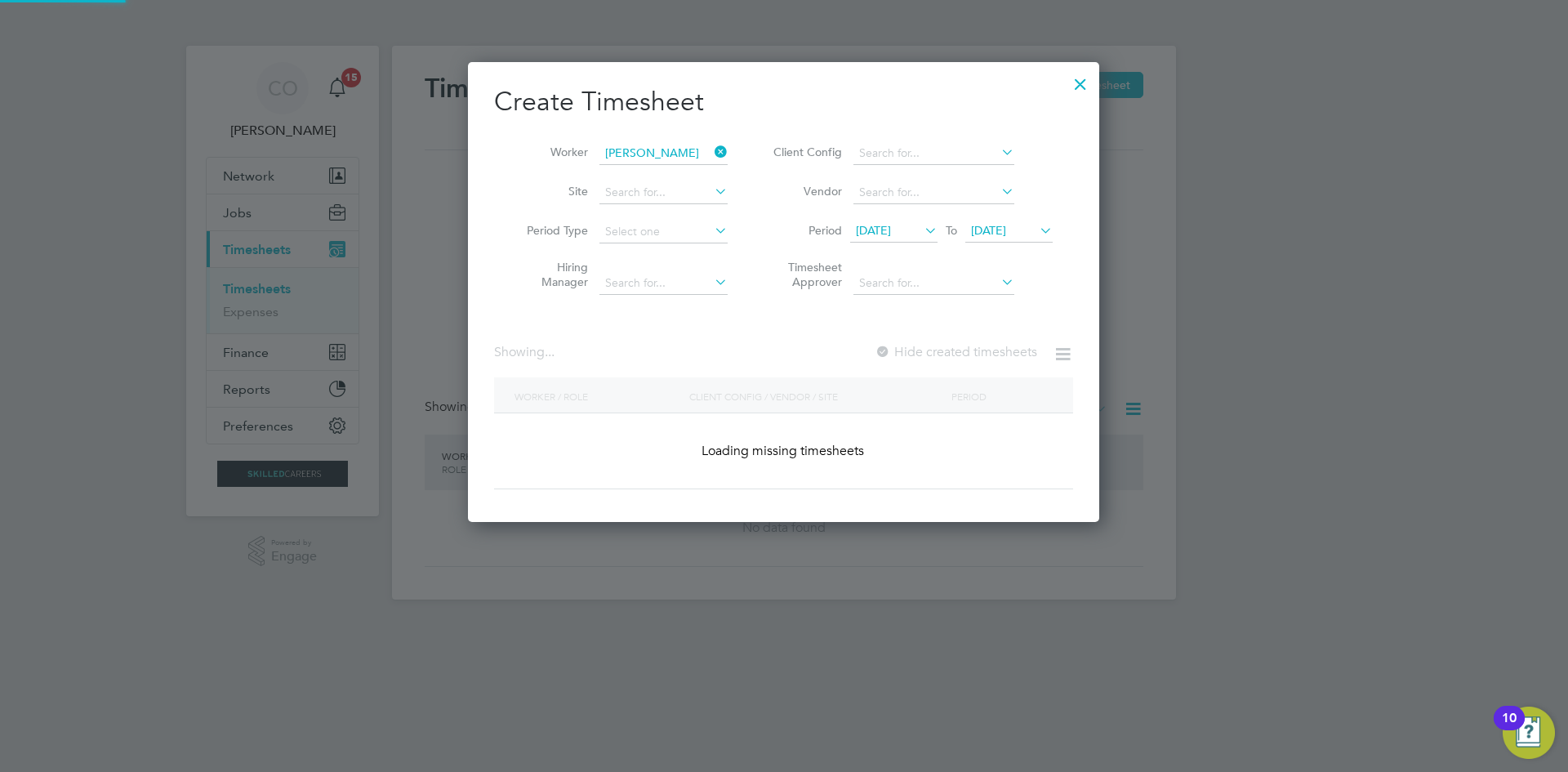
scroll to position [440, 632]
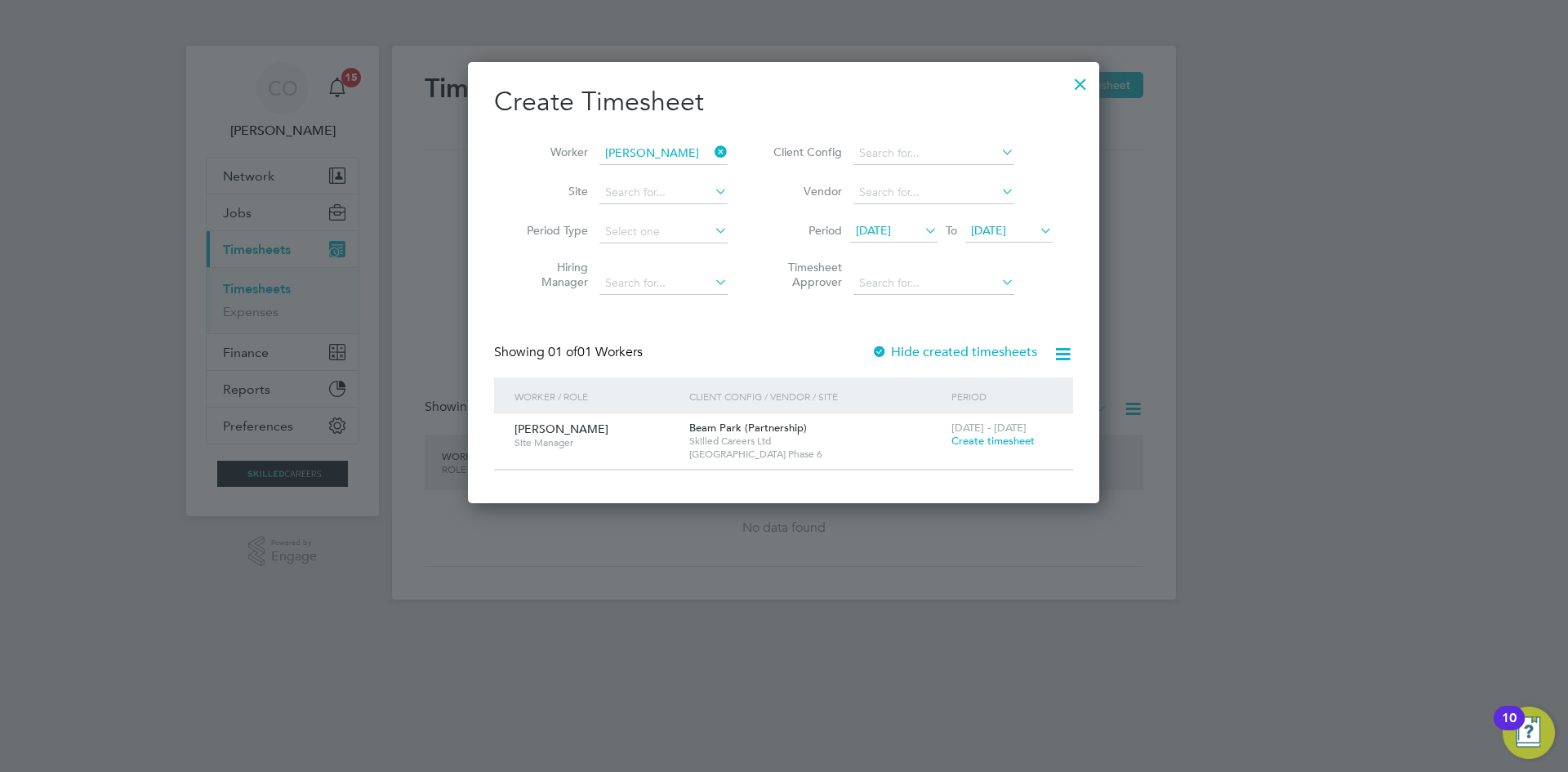
click at [996, 435] on span "Create timesheet" at bounding box center [993, 440] width 83 height 14
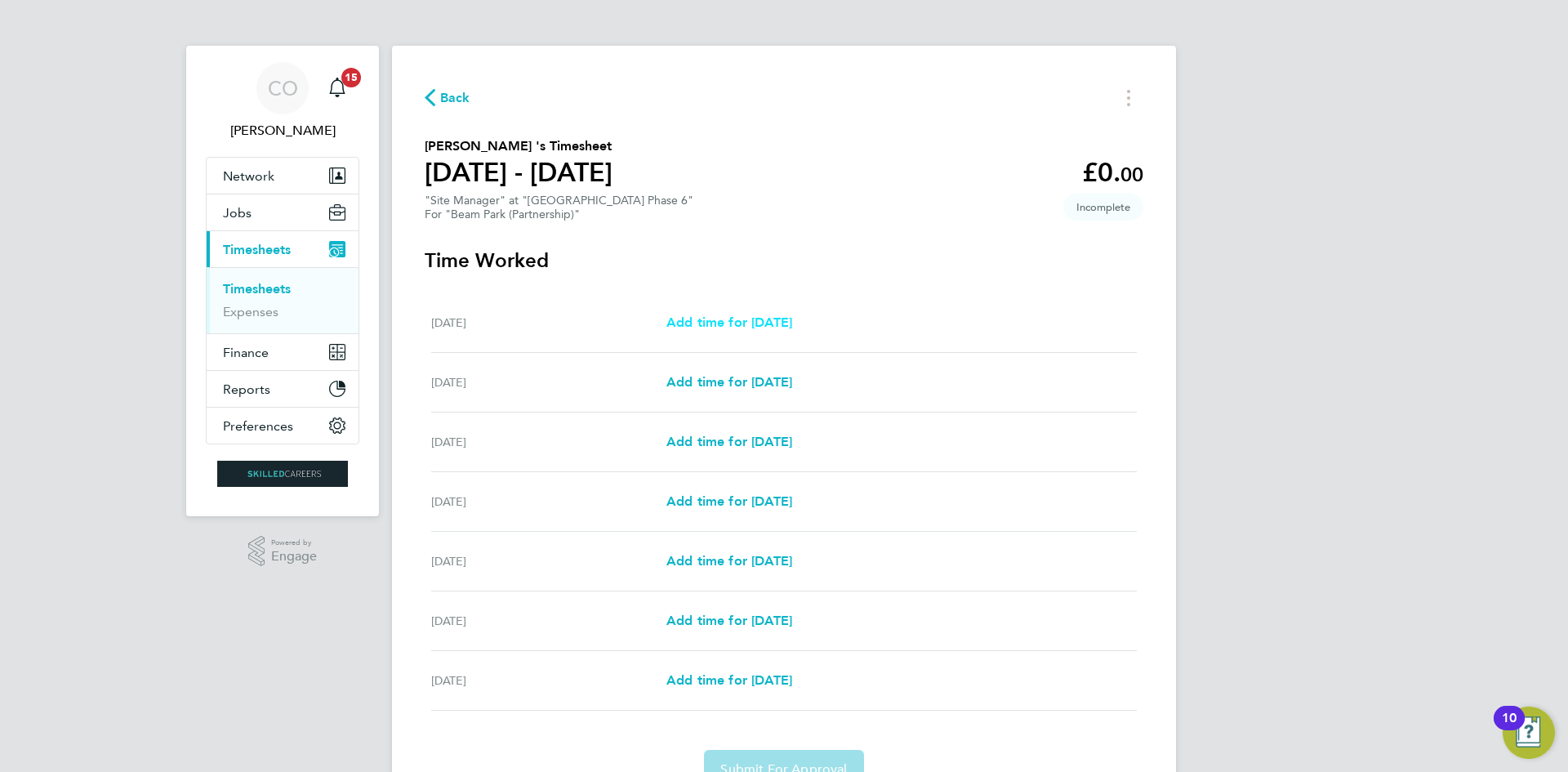
click at [736, 314] on span "Add time for [DATE]" at bounding box center [729, 322] width 126 height 16
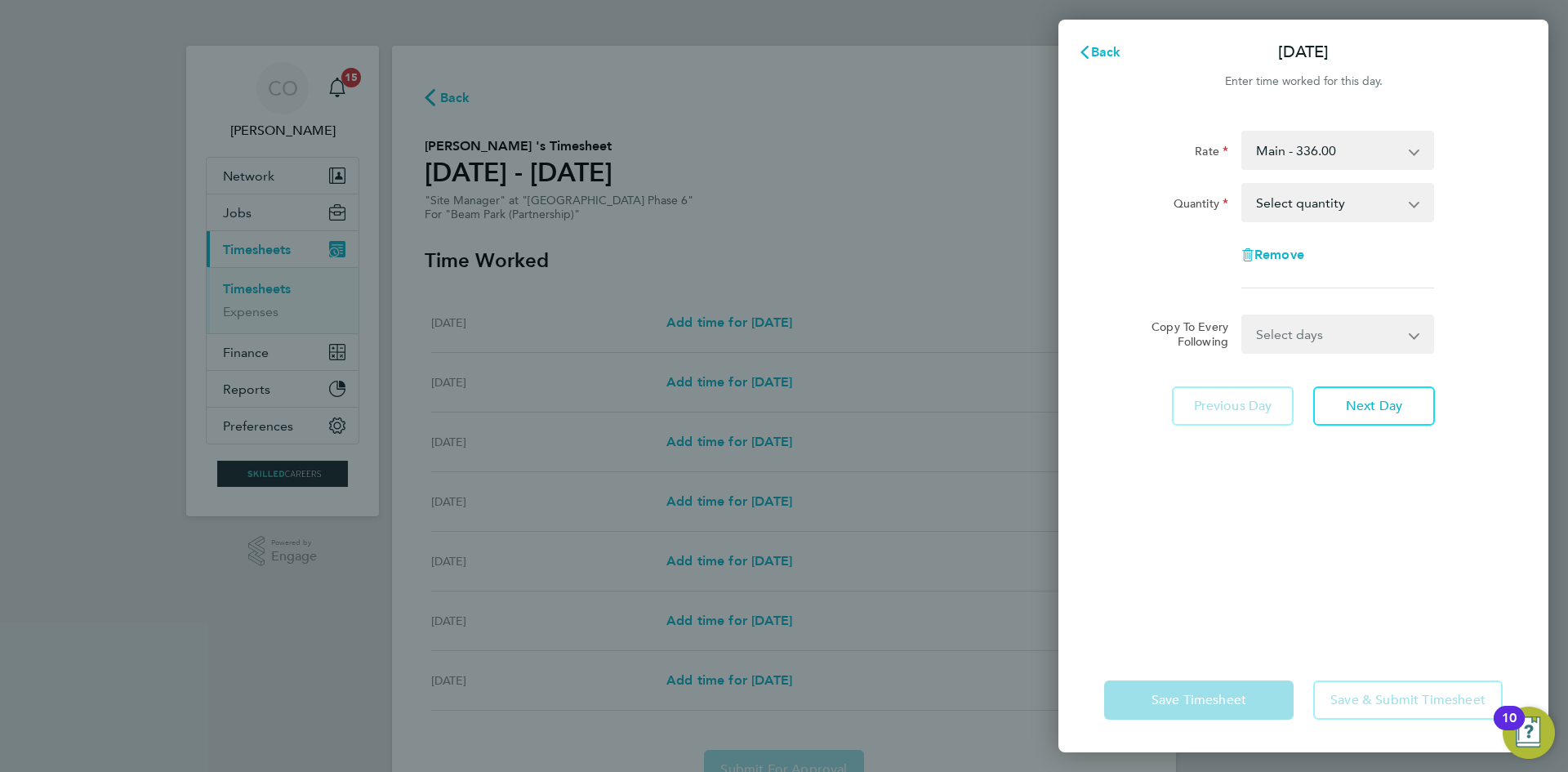
click at [1267, 199] on select "Select quantity 0.5 1" at bounding box center [1328, 202] width 170 height 36
select select "1"
click at [1243, 184] on select "Select quantity 0.5 1" at bounding box center [1328, 202] width 170 height 36
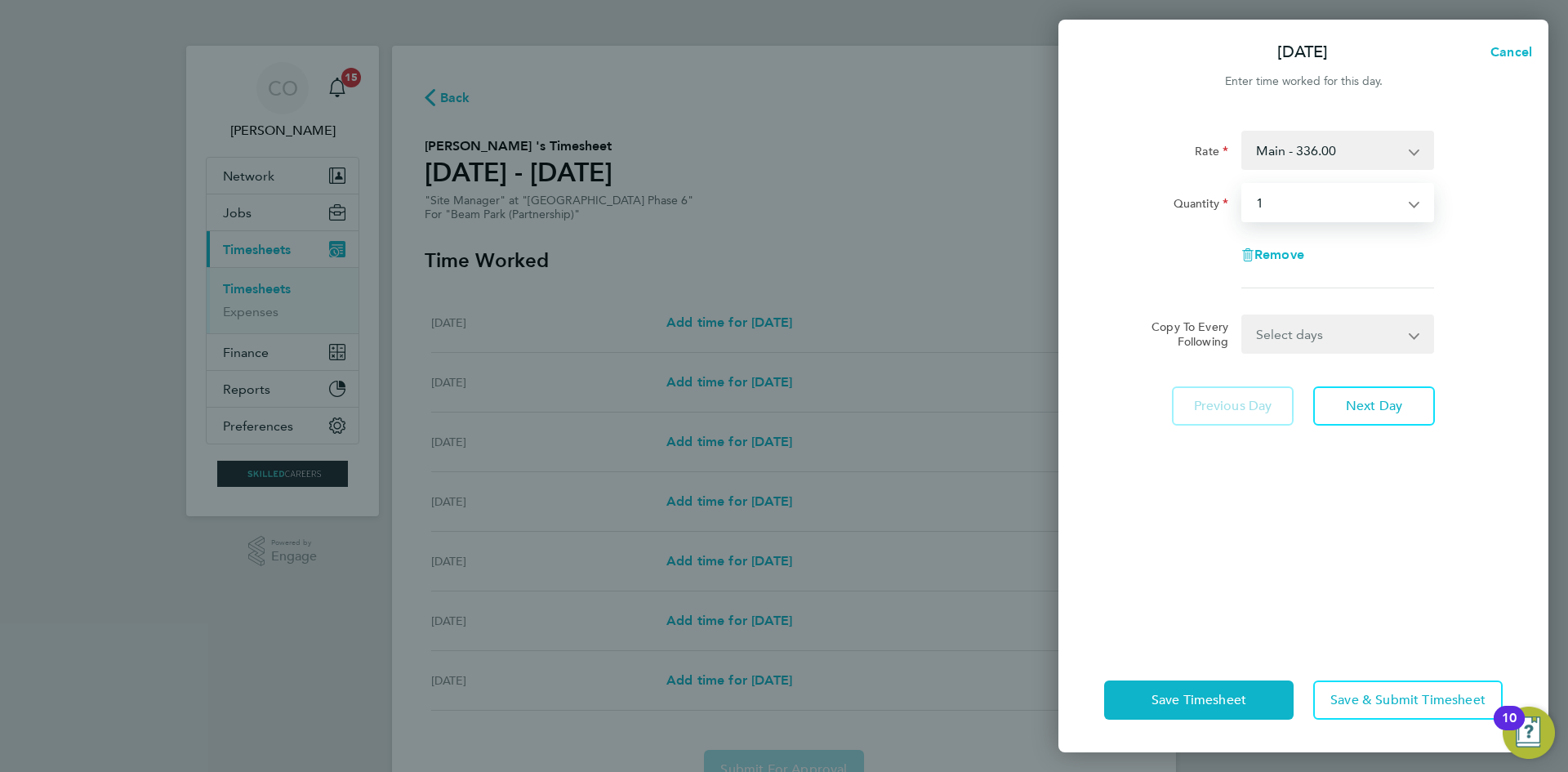
click at [1281, 324] on select "Select days Day Weekday (Mon-Fri) Weekend (Sat-Sun) [DATE] [DATE] [DATE] [DATE]…" at bounding box center [1329, 333] width 172 height 36
select select "WEEKDAY"
click at [1243, 316] on select "Select days Day Weekday (Mon-Fri) Weekend (Sat-Sun) [DATE] [DATE] [DATE] [DATE]…" at bounding box center [1329, 333] width 172 height 36
select select "[DATE]"
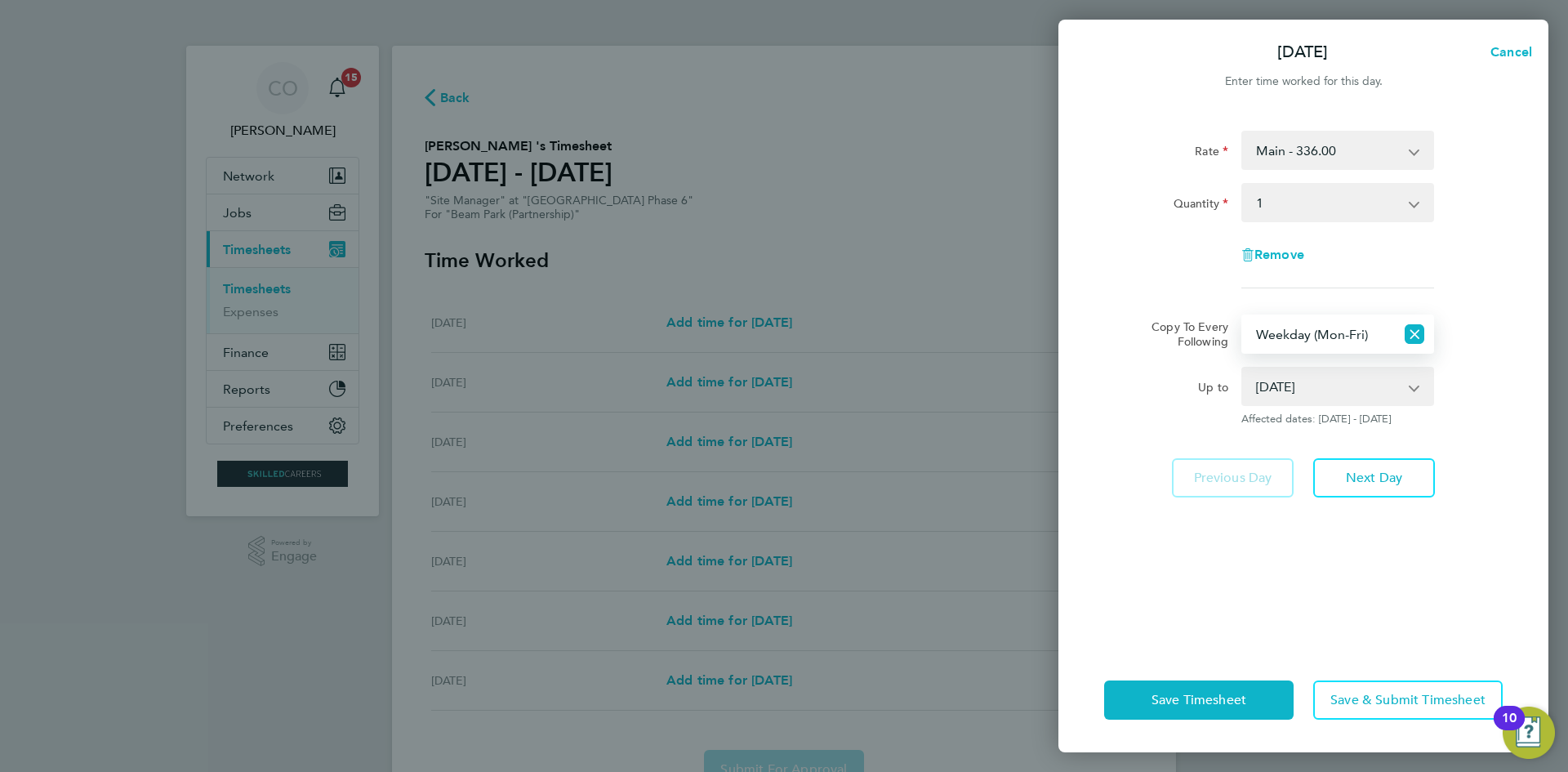
click at [1293, 209] on select "Select quantity 0.5 1" at bounding box center [1328, 202] width 170 height 36
click at [1243, 184] on select "Select quantity 0.5 1" at bounding box center [1328, 202] width 170 height 36
drag, startPoint x: 1236, startPoint y: 702, endPoint x: 1231, endPoint y: 712, distance: 11.2
click at [1236, 703] on span "Save Timesheet" at bounding box center [1199, 700] width 95 height 17
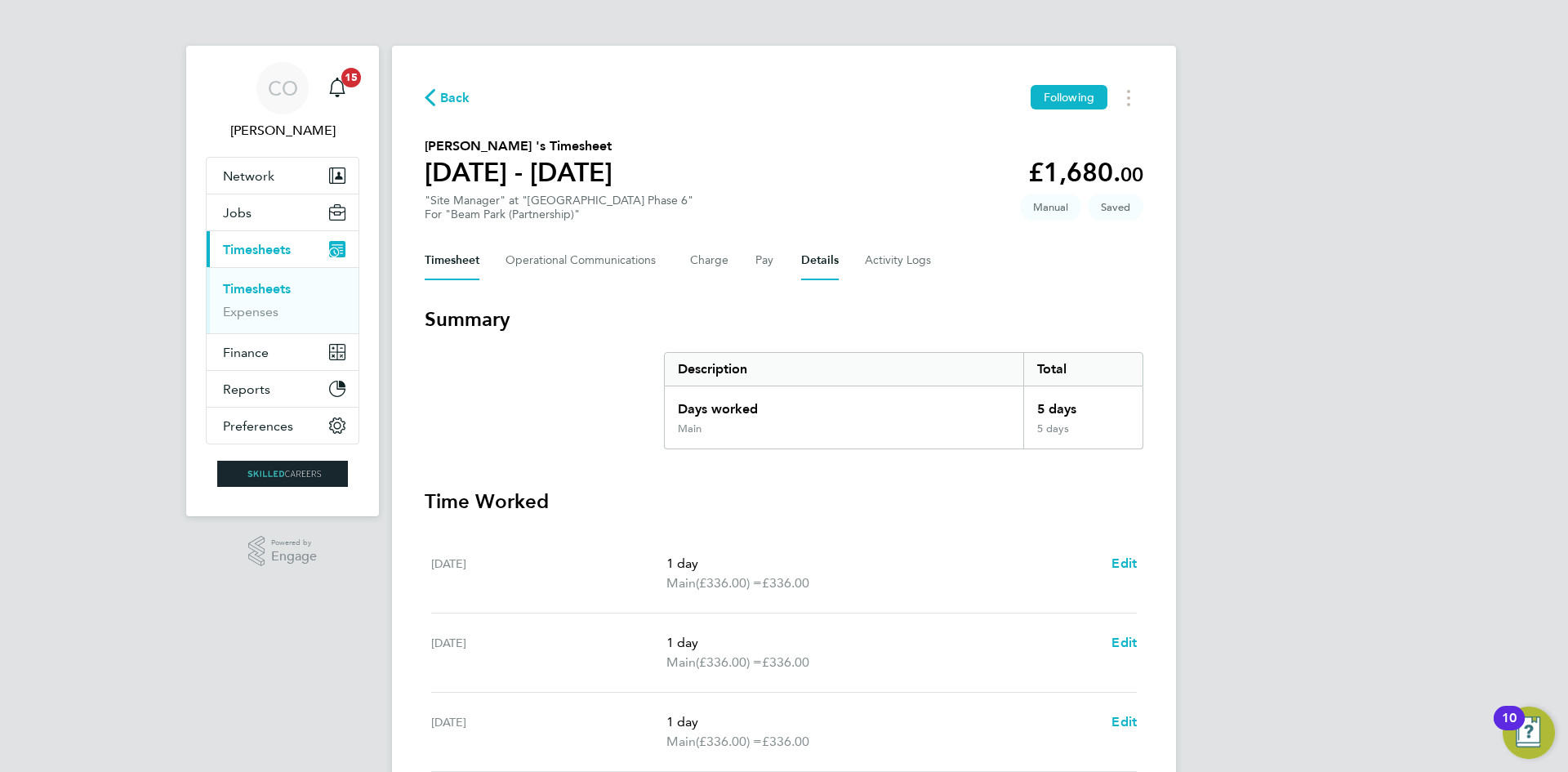
click at [801, 254] on button "Details" at bounding box center [819, 260] width 37 height 39
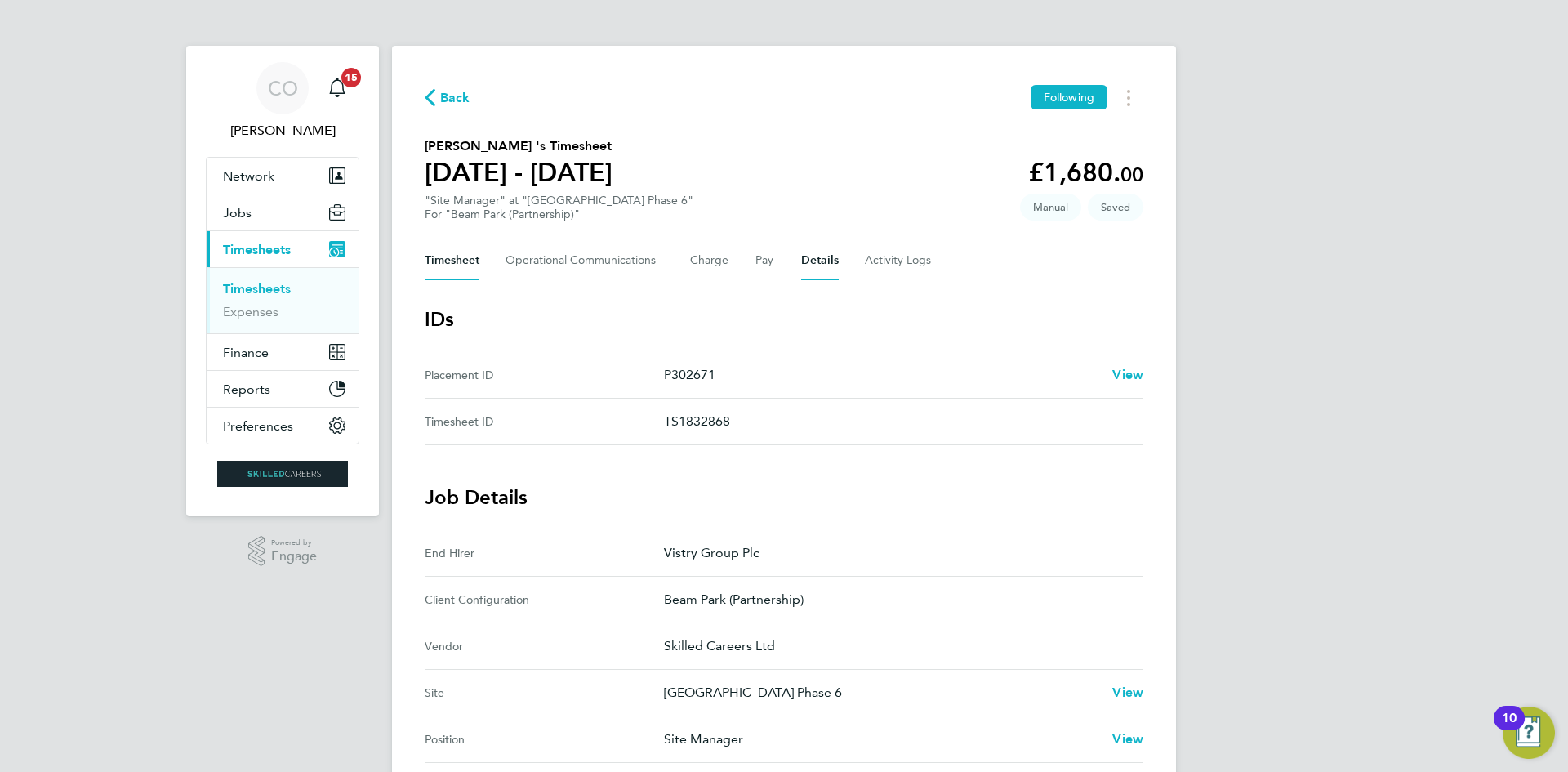
click at [438, 263] on button "Timesheet" at bounding box center [452, 260] width 55 height 39
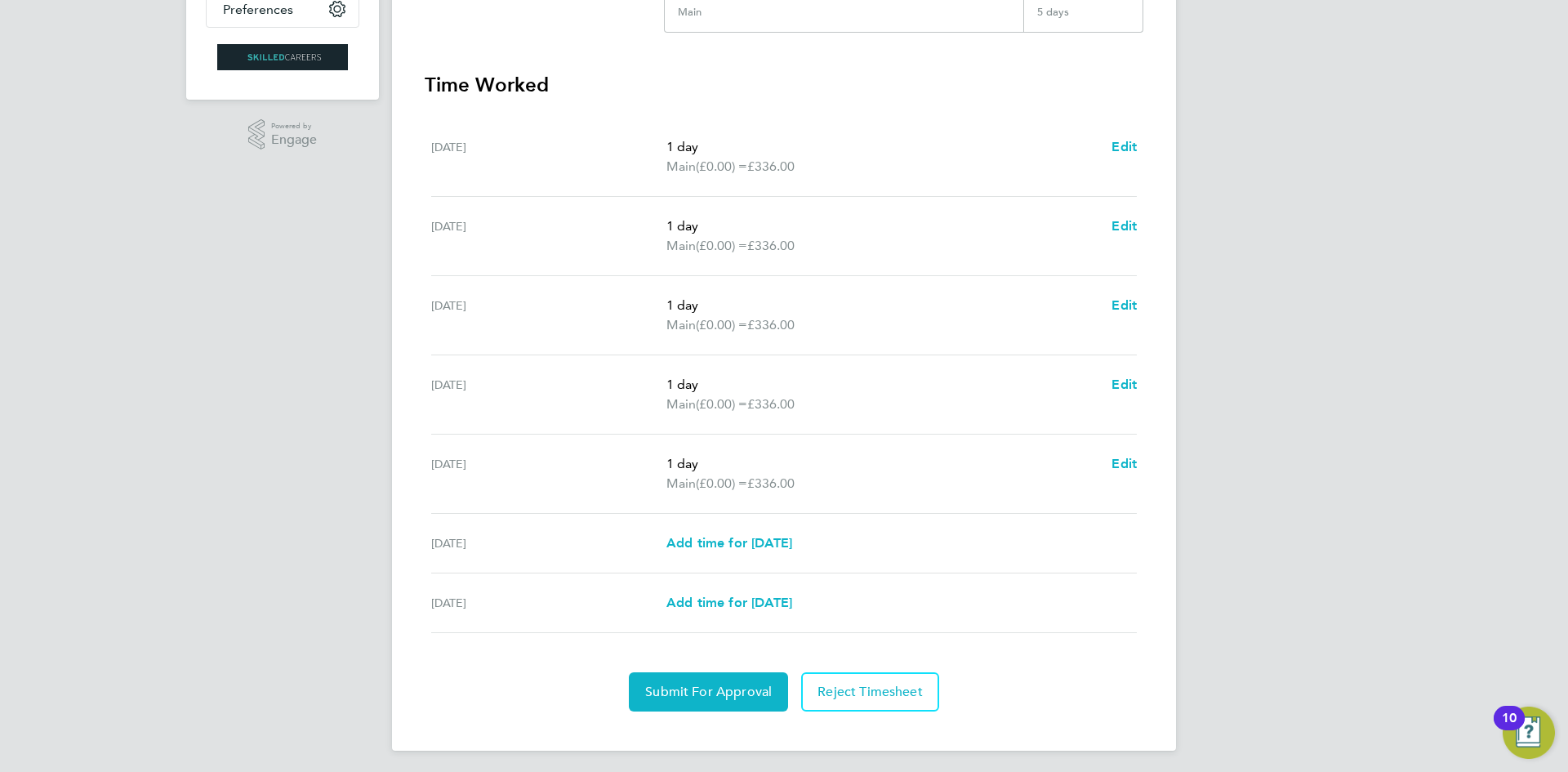
scroll to position [422, 0]
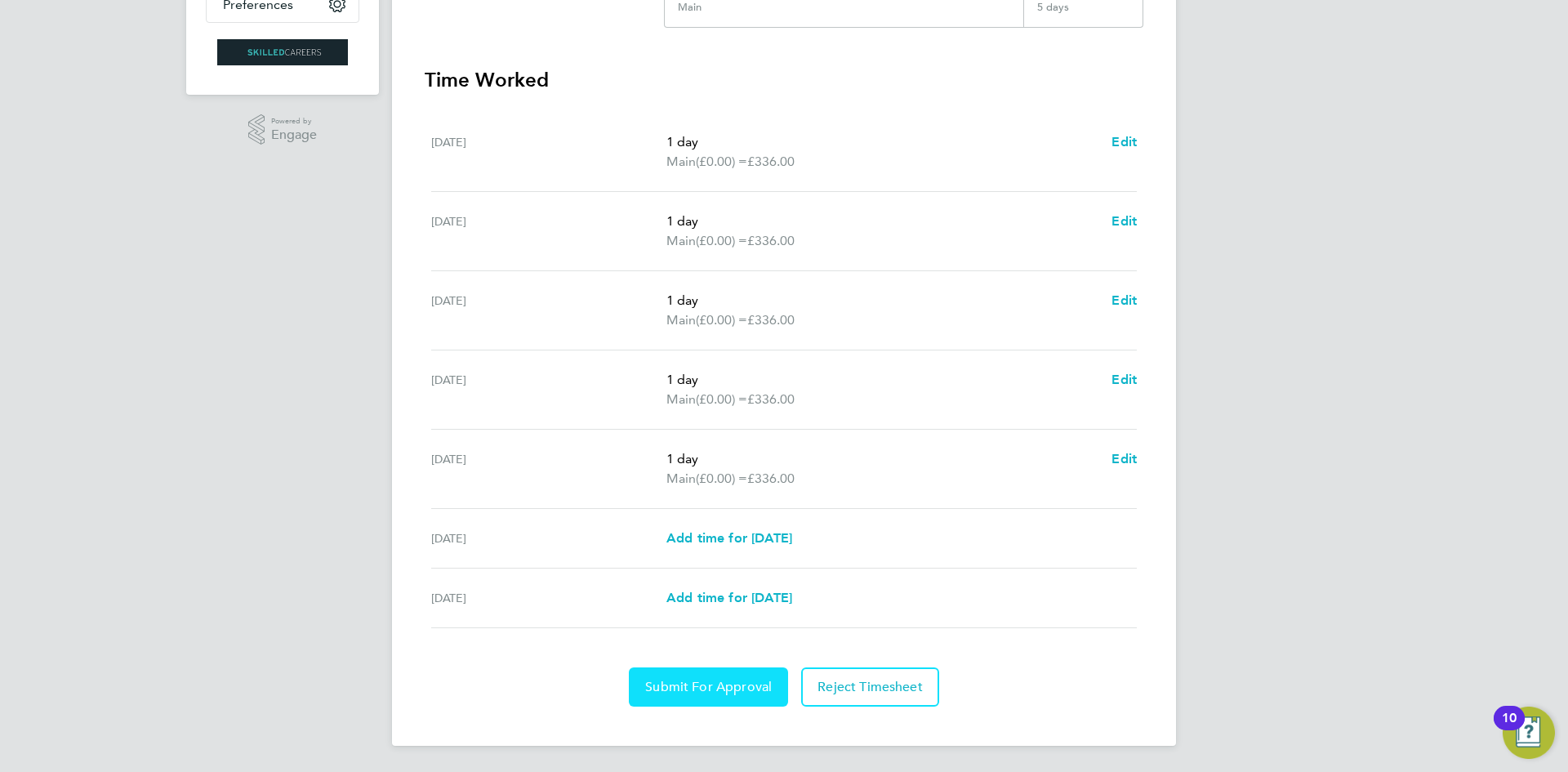
click at [731, 694] on span "Submit For Approval" at bounding box center [708, 687] width 127 height 17
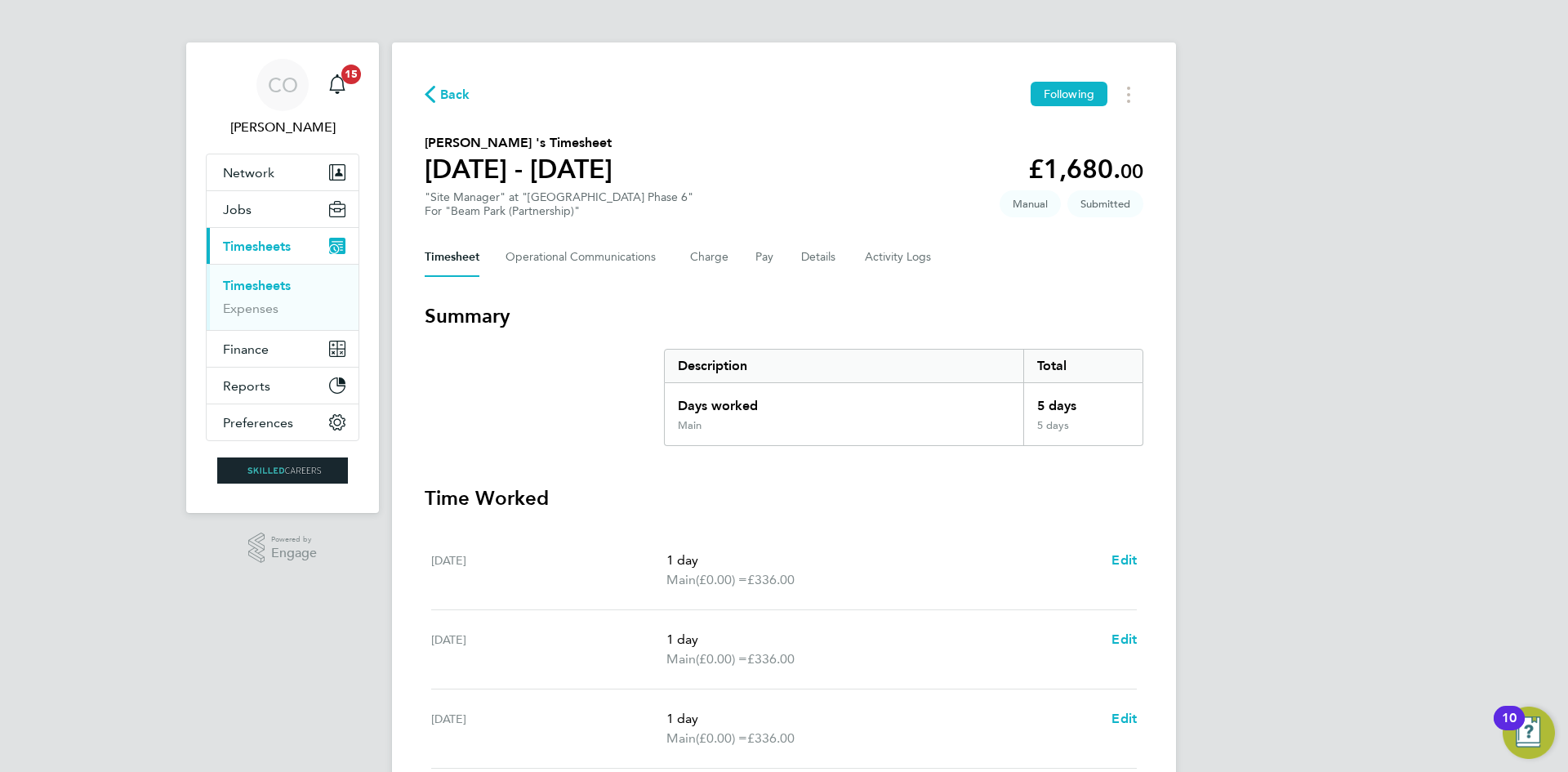
scroll to position [0, 0]
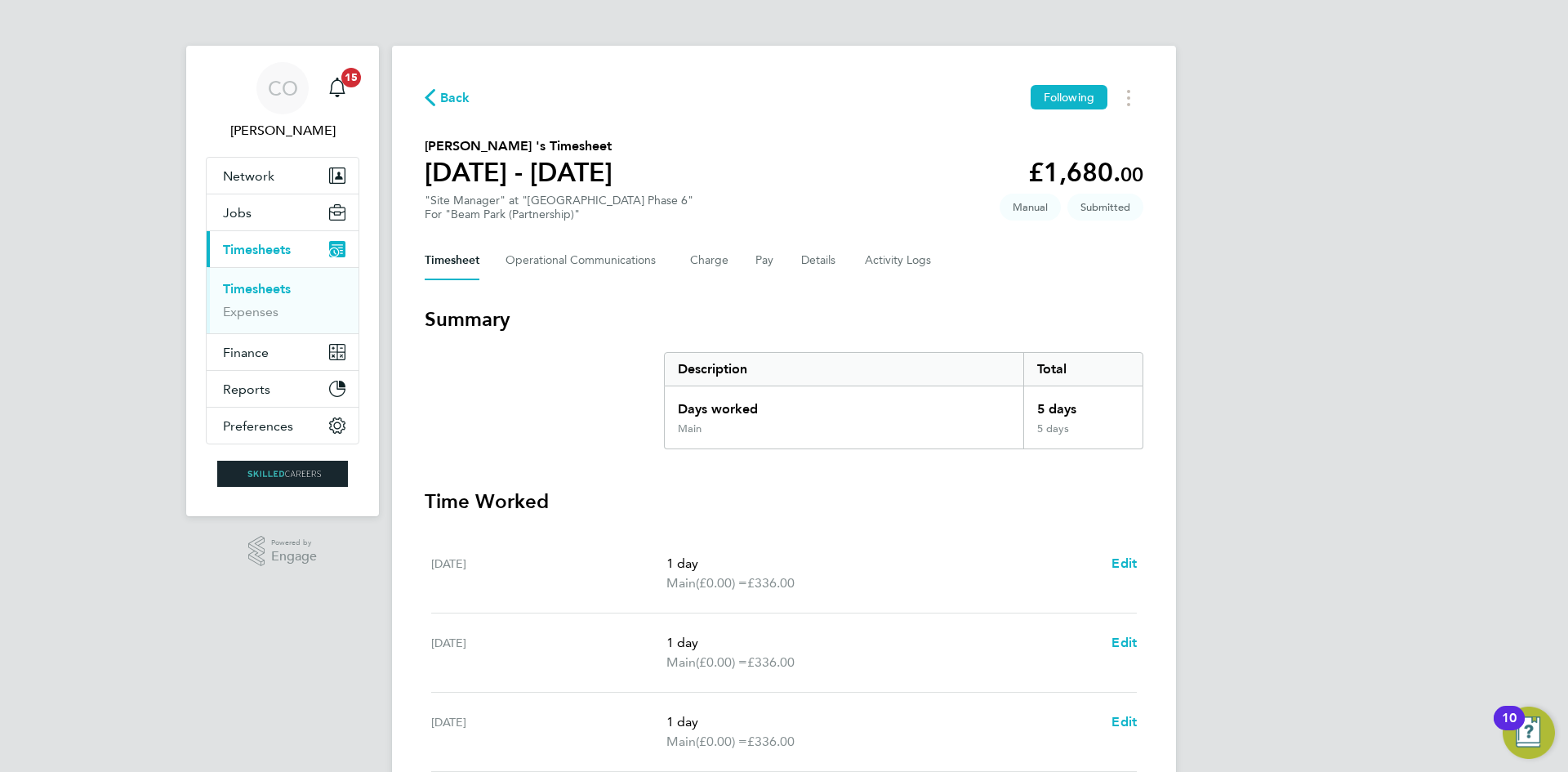
click at [251, 240] on button "Current page: Timesheets" at bounding box center [282, 248] width 152 height 36
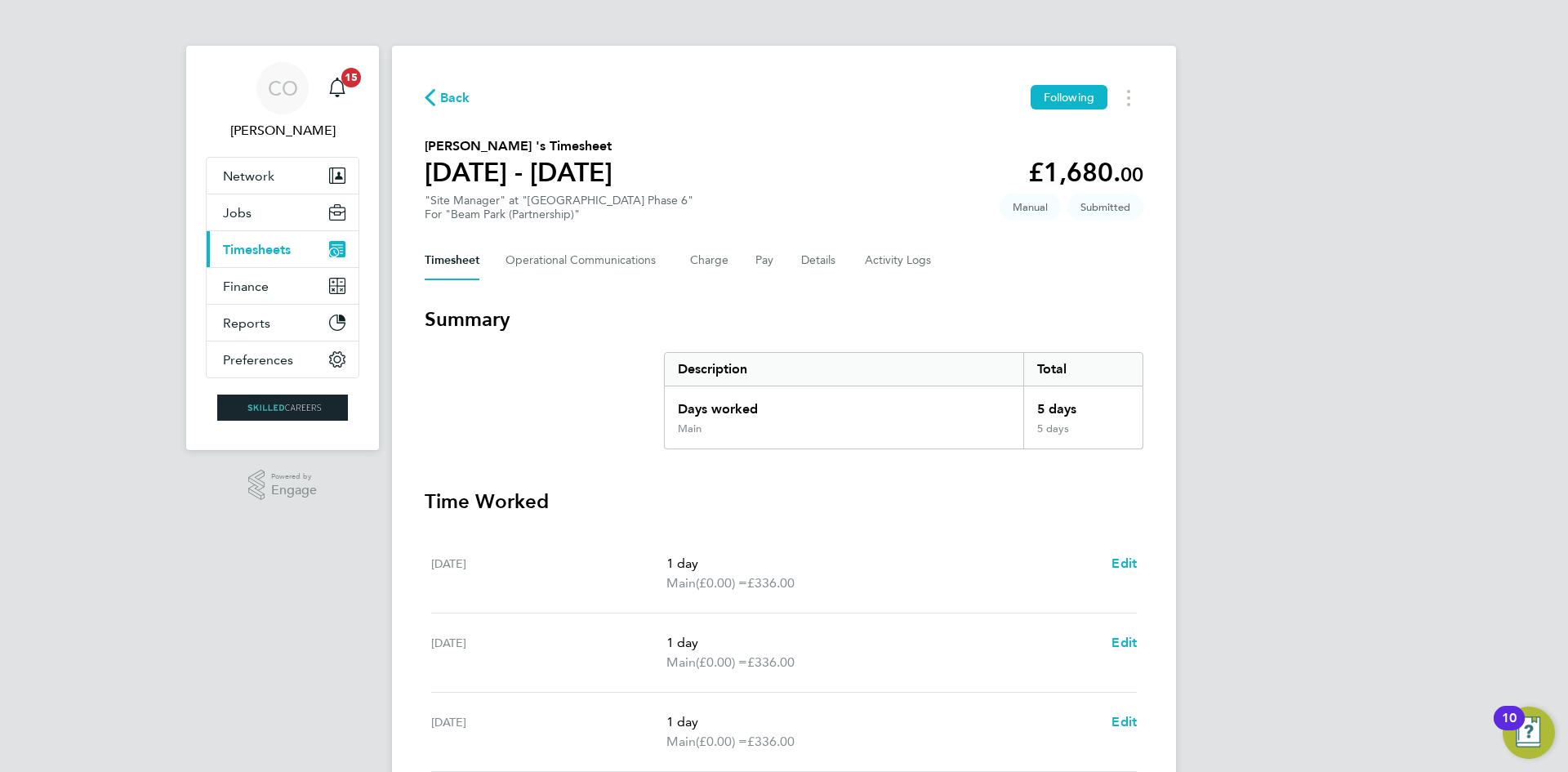
click at [255, 240] on button "Current page: Timesheets" at bounding box center [282, 248] width 152 height 36
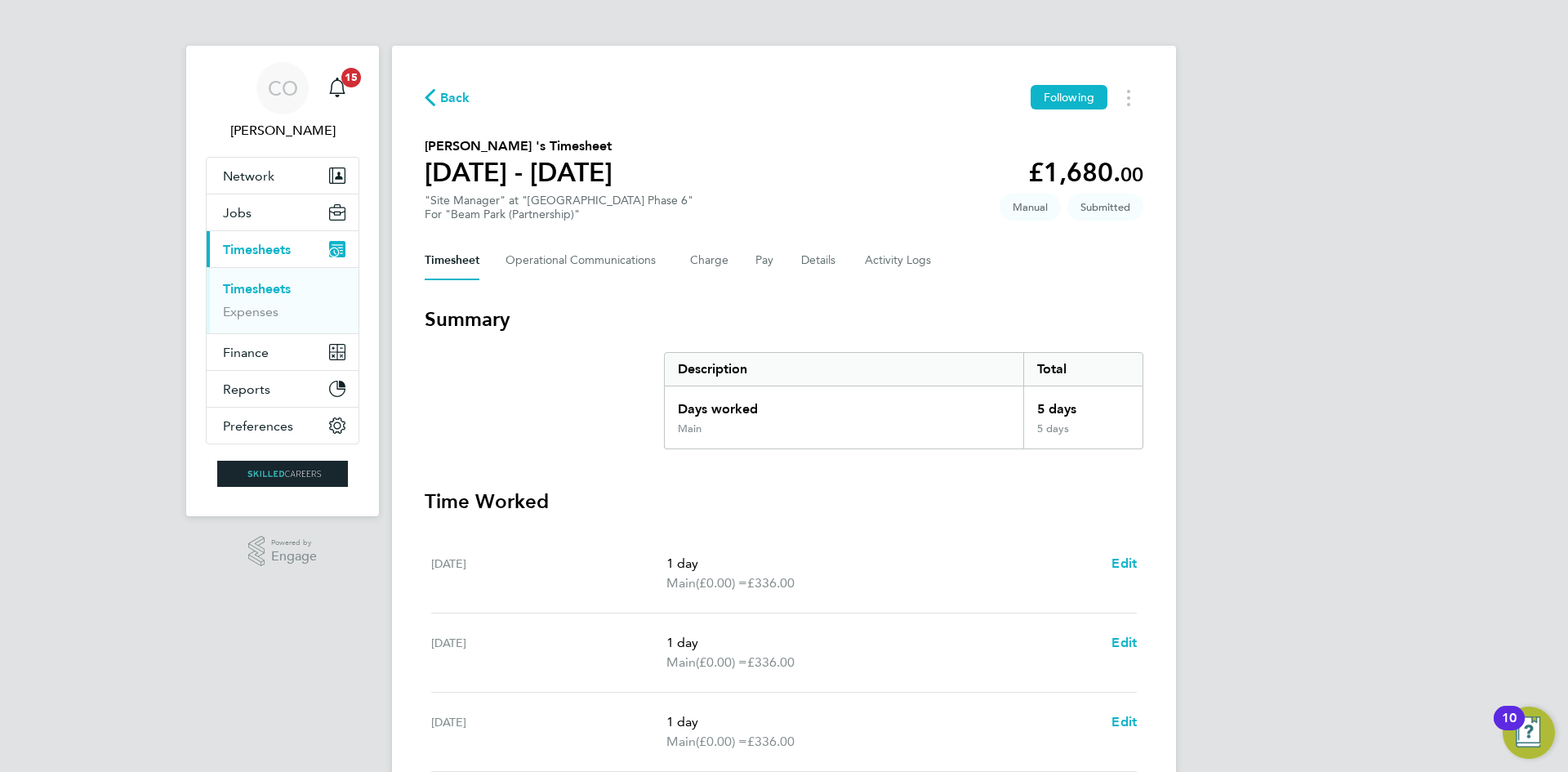
click at [254, 288] on link "Timesheets" at bounding box center [257, 288] width 67 height 16
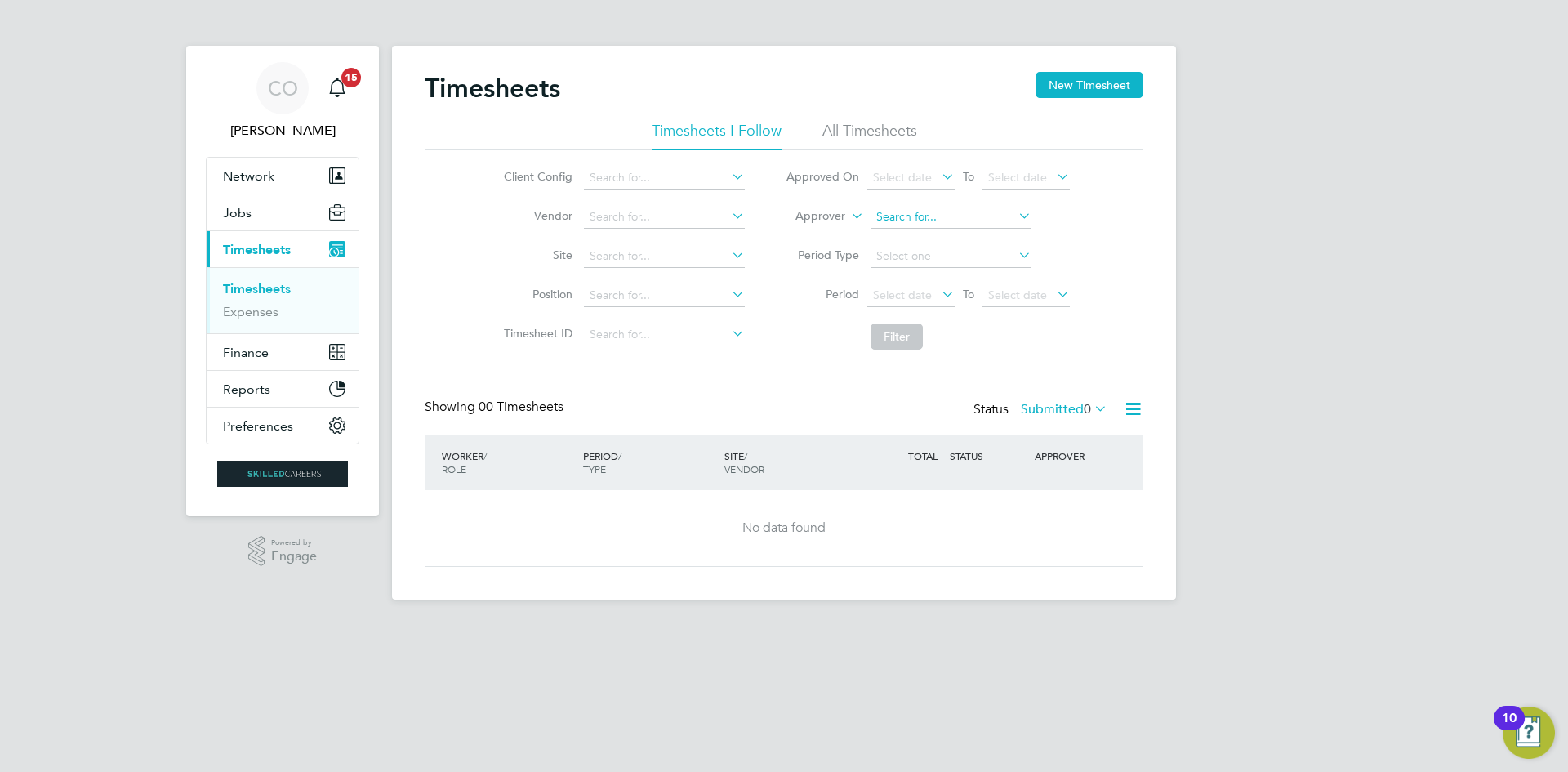
click at [934, 208] on input at bounding box center [951, 217] width 161 height 23
click at [936, 226] on input "nik" at bounding box center [951, 217] width 161 height 23
click at [937, 240] on li "Nik ki [PERSON_NAME]" at bounding box center [950, 239] width 162 height 22
type input "[PERSON_NAME]"
click at [901, 337] on button "Filter" at bounding box center [896, 336] width 52 height 26
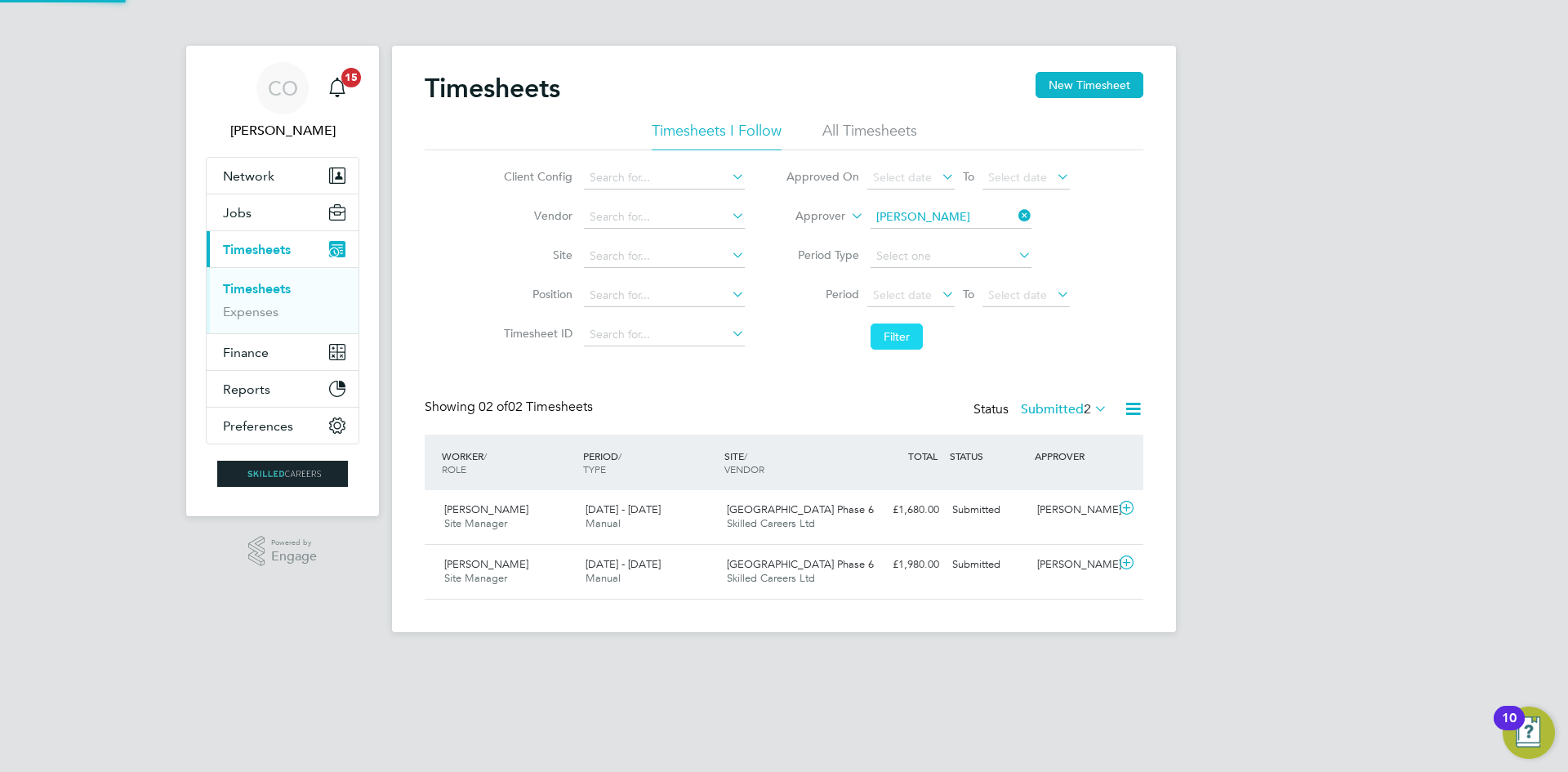
scroll to position [42, 142]
